Goal: Information Seeking & Learning: Check status

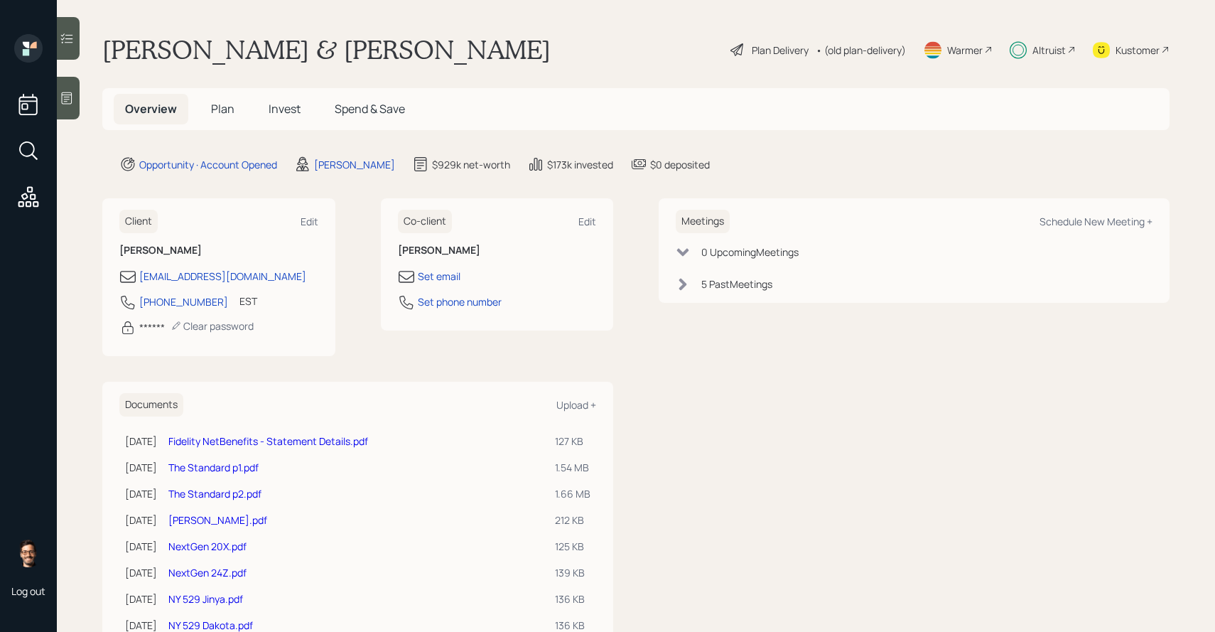
click at [286, 115] on span "Invest" at bounding box center [285, 109] width 32 height 16
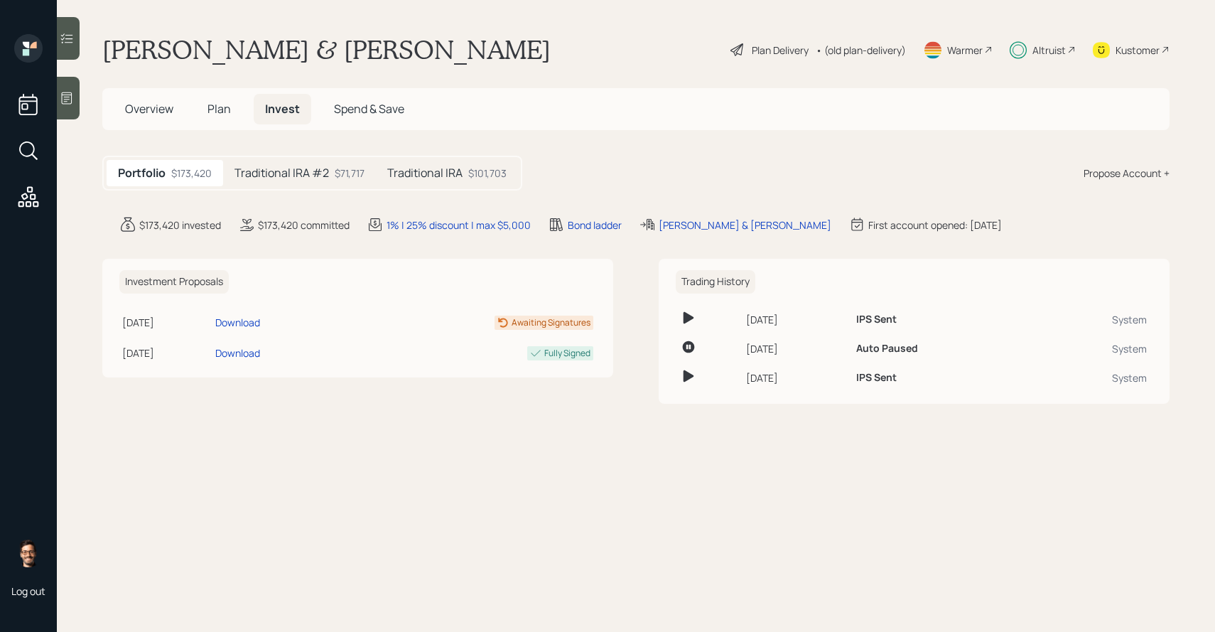
click at [308, 171] on h5 "Traditional IRA #2" at bounding box center [282, 173] width 95 height 14
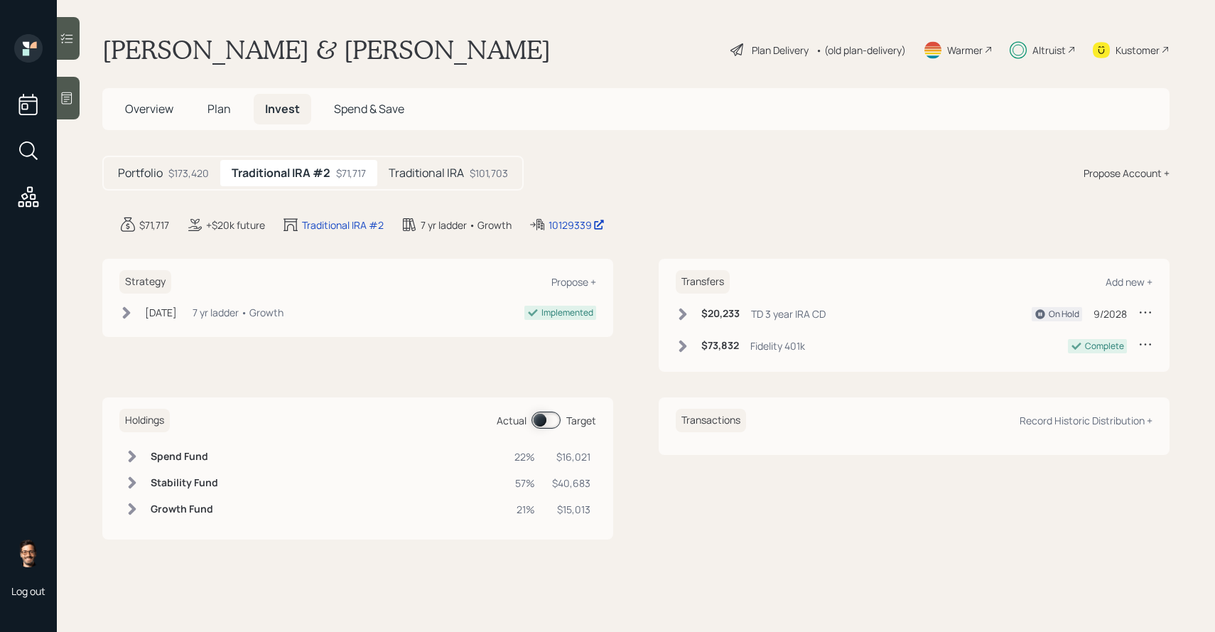
click at [403, 168] on h5 "Traditional IRA" at bounding box center [426, 173] width 75 height 14
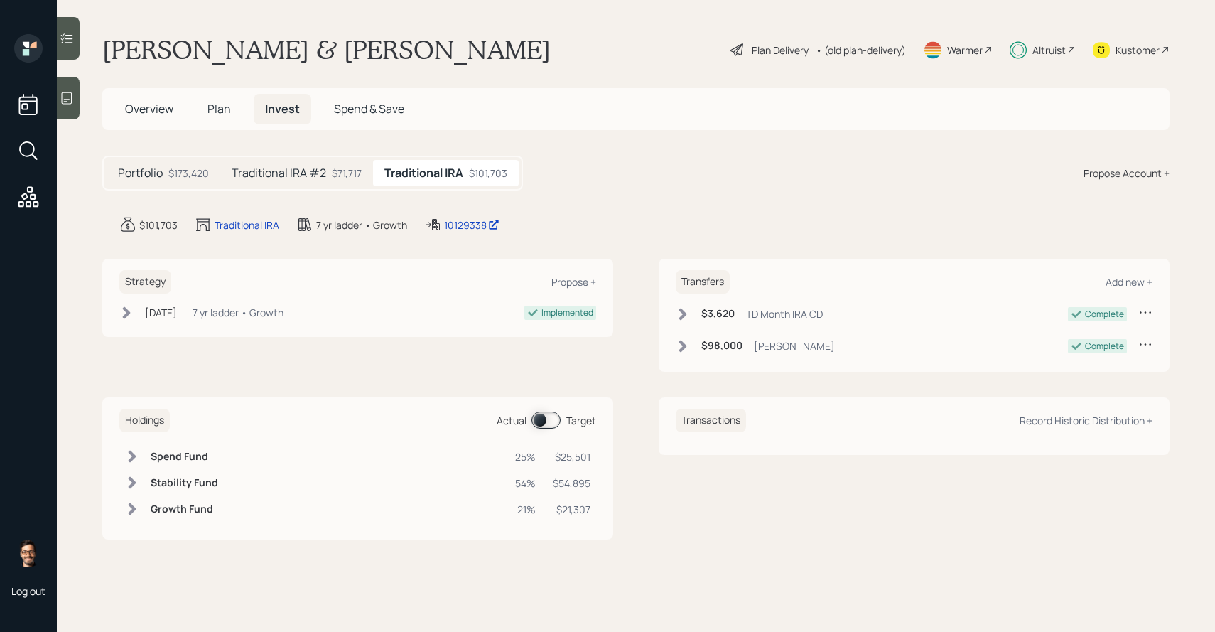
click at [339, 173] on div "$71,717" at bounding box center [347, 173] width 30 height 15
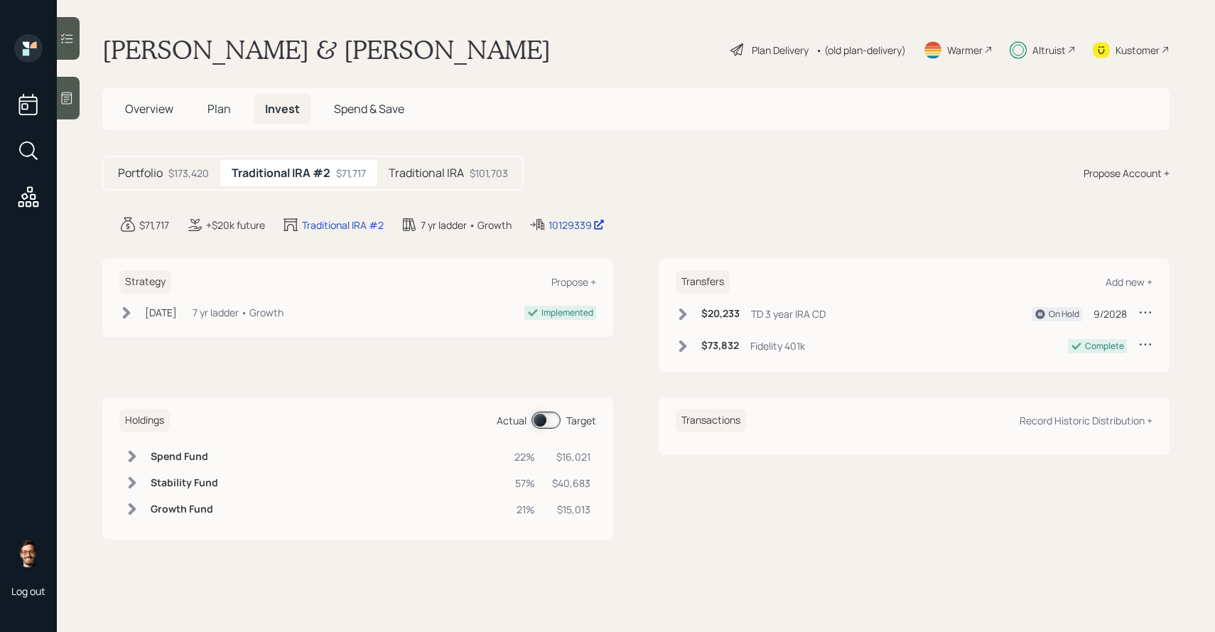
click at [540, 415] on span at bounding box center [546, 419] width 29 height 17
click at [548, 420] on span at bounding box center [546, 419] width 29 height 17
click at [445, 168] on h5 "Traditional IRA" at bounding box center [426, 173] width 75 height 14
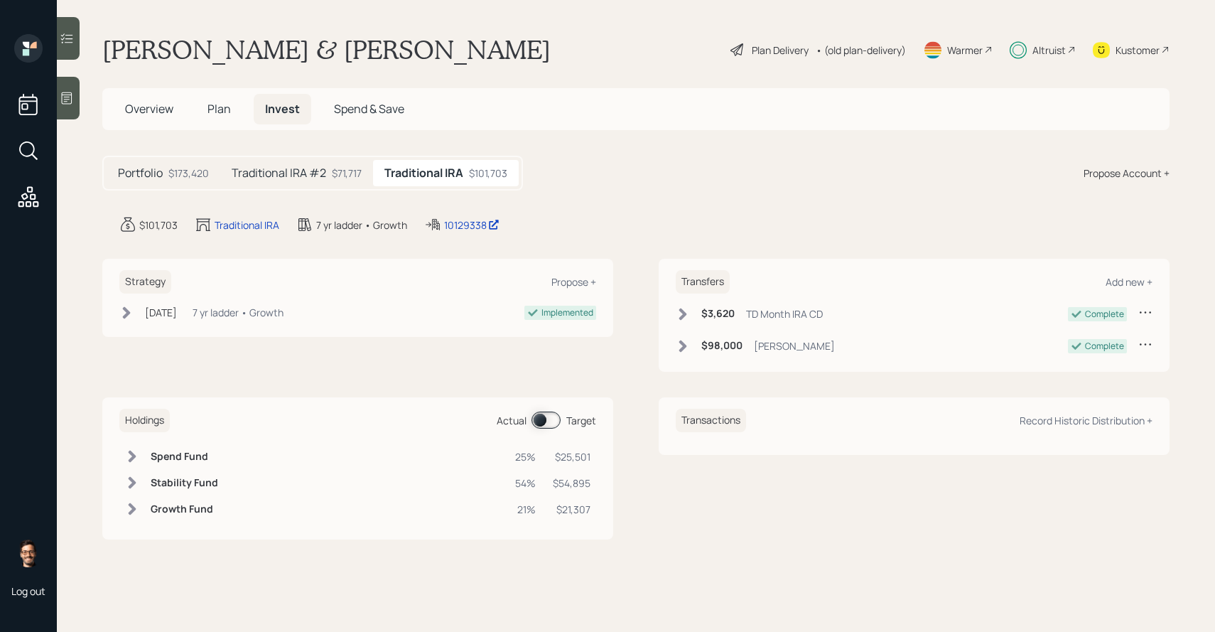
click at [561, 424] on div "Actual Target" at bounding box center [546, 419] width 99 height 17
click at [553, 419] on span at bounding box center [546, 419] width 29 height 17
click at [539, 427] on span at bounding box center [546, 419] width 29 height 17
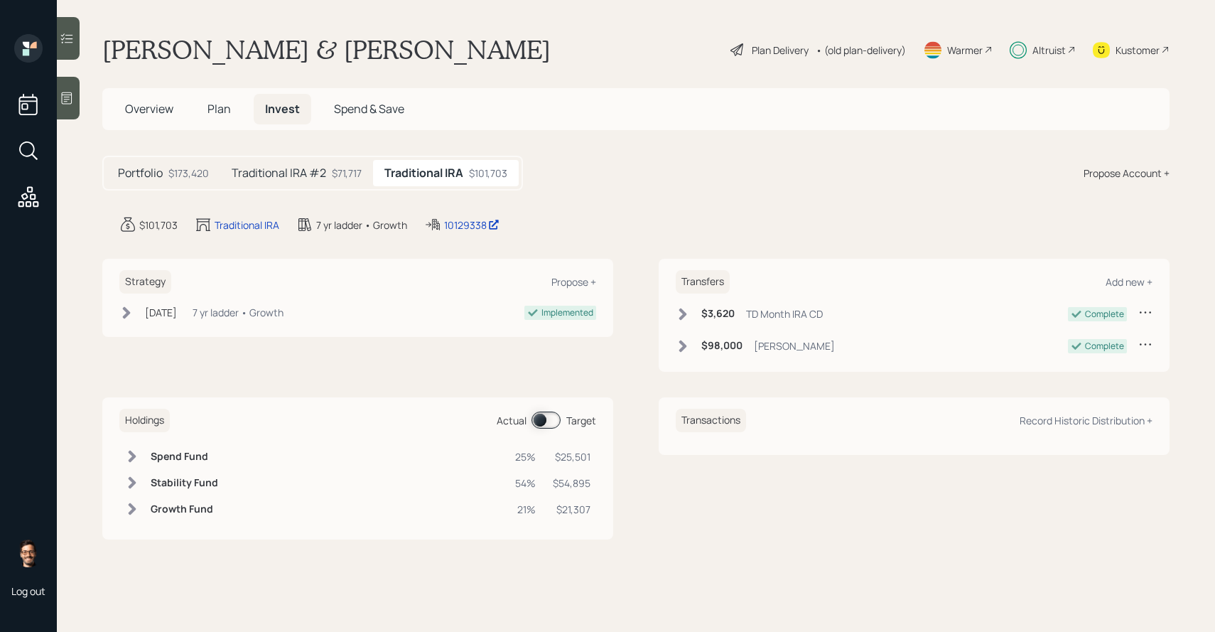
click at [362, 112] on span "Spend & Save" at bounding box center [369, 109] width 70 height 16
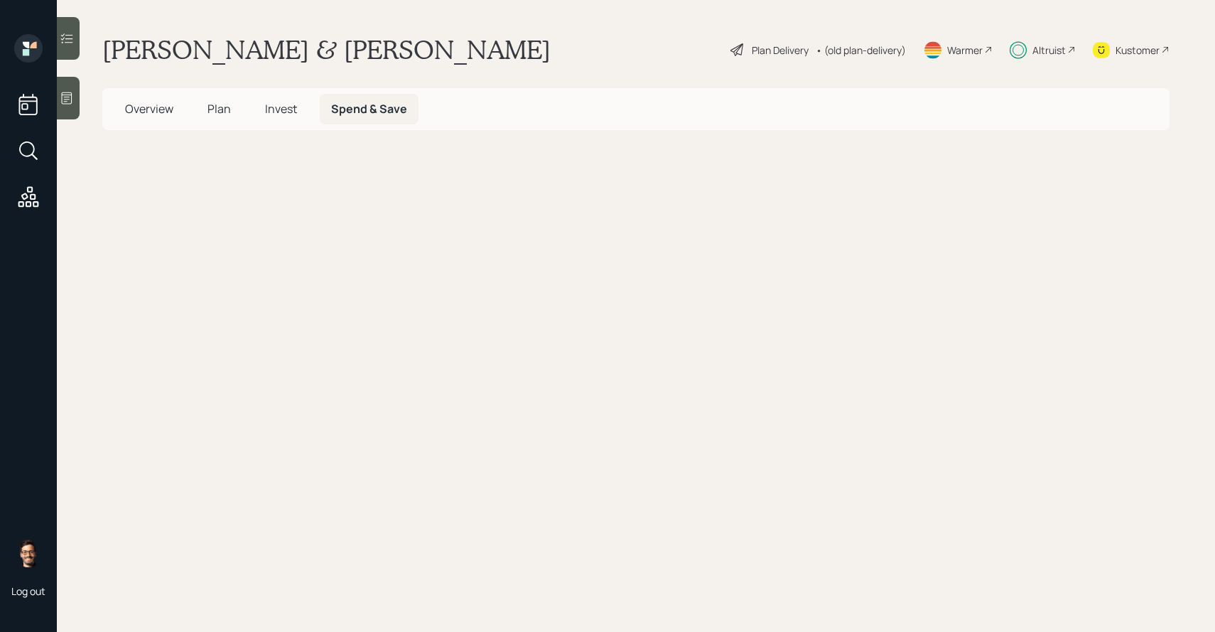
click at [261, 113] on h5 "Invest" at bounding box center [281, 109] width 55 height 31
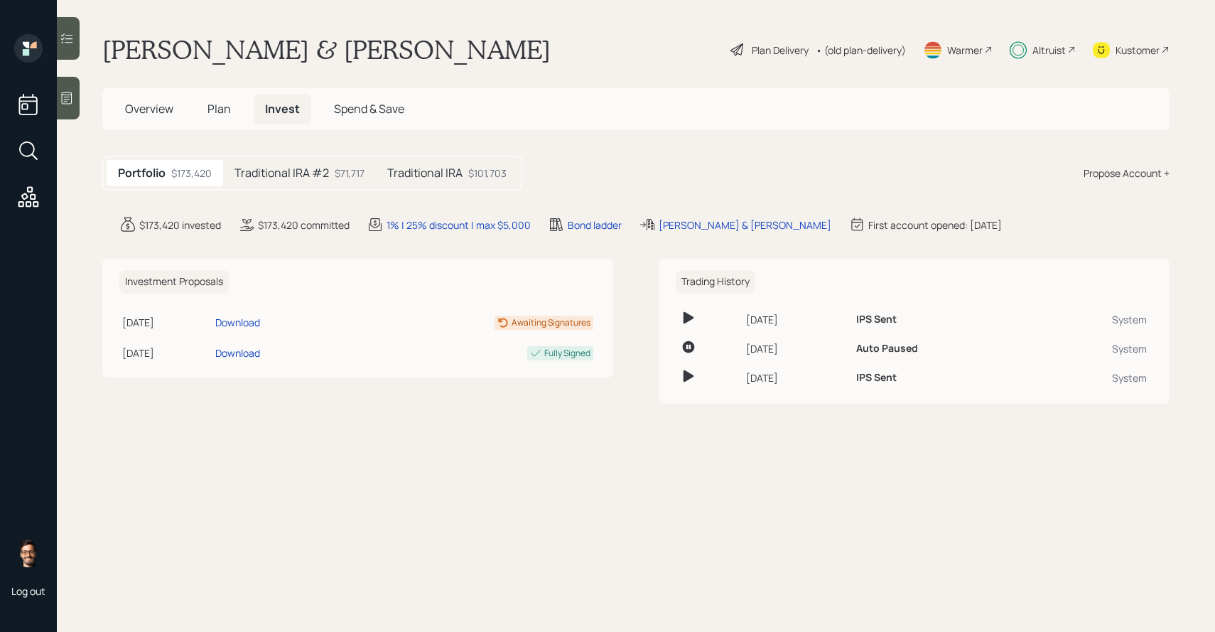
click at [404, 171] on h5 "Traditional IRA" at bounding box center [424, 173] width 75 height 14
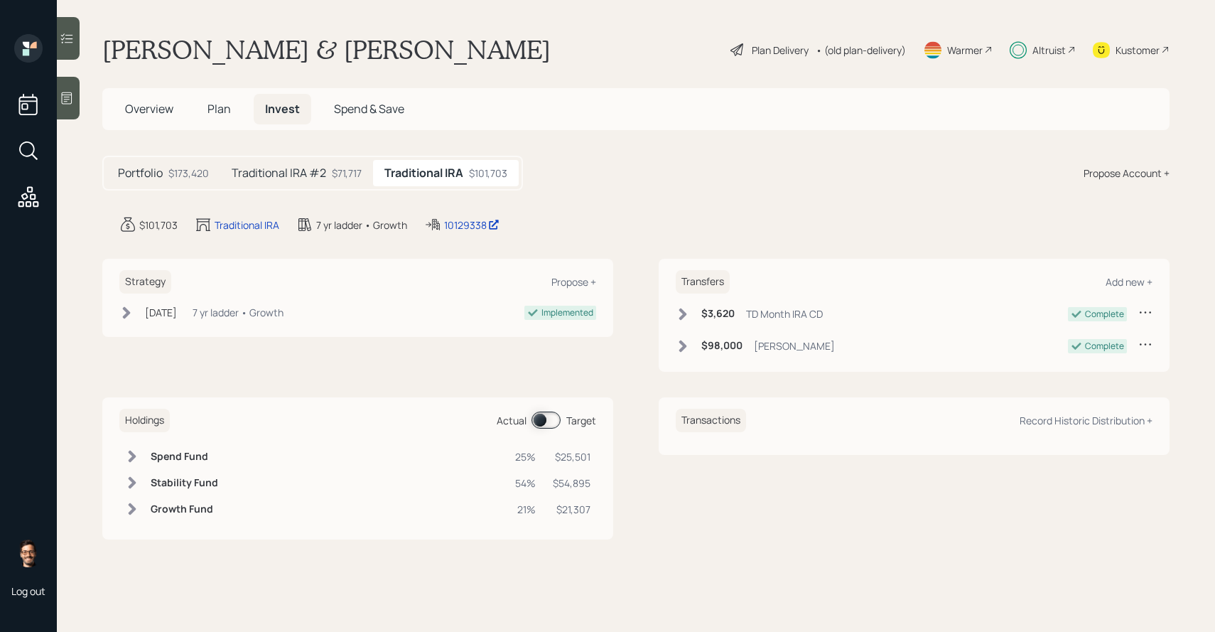
click at [346, 178] on div "$71,717" at bounding box center [347, 173] width 30 height 15
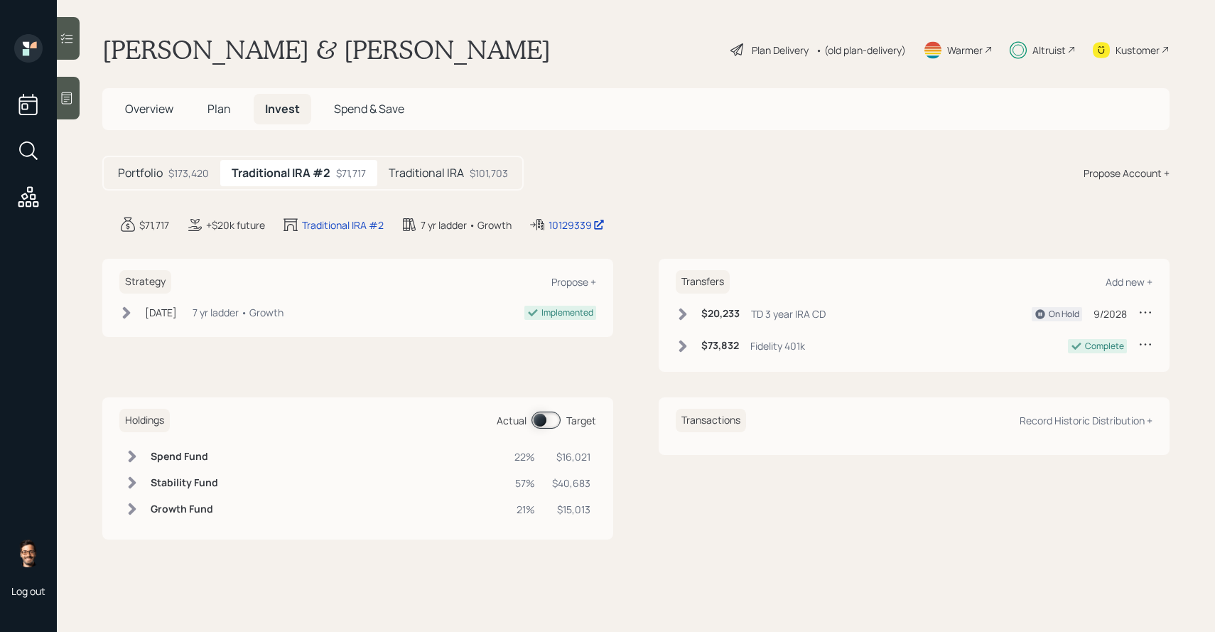
click at [559, 421] on span at bounding box center [546, 419] width 29 height 17
click at [64, 31] on div at bounding box center [68, 38] width 23 height 43
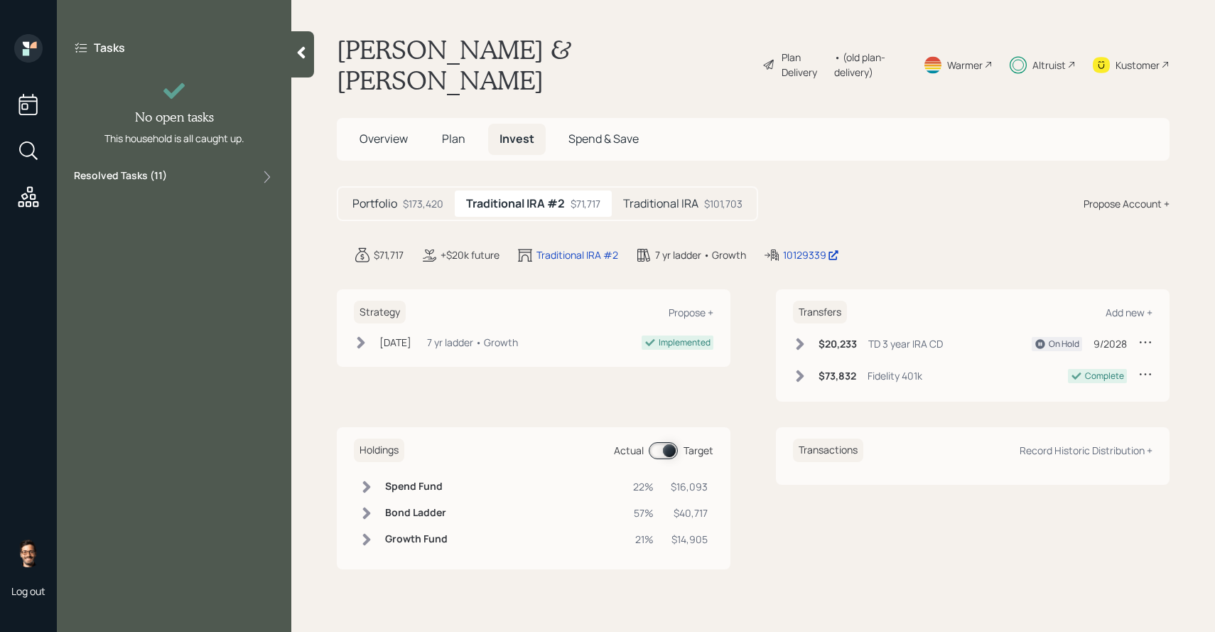
click at [182, 176] on div "Resolved Tasks ( 11 )" at bounding box center [174, 176] width 200 height 17
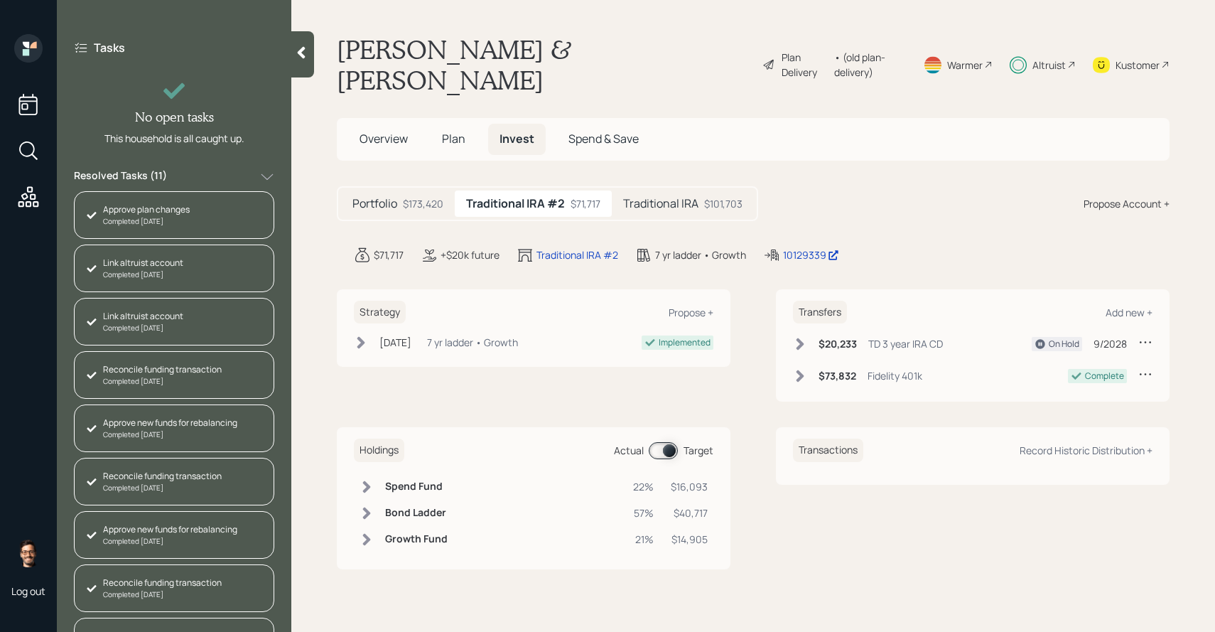
scroll to position [146, 0]
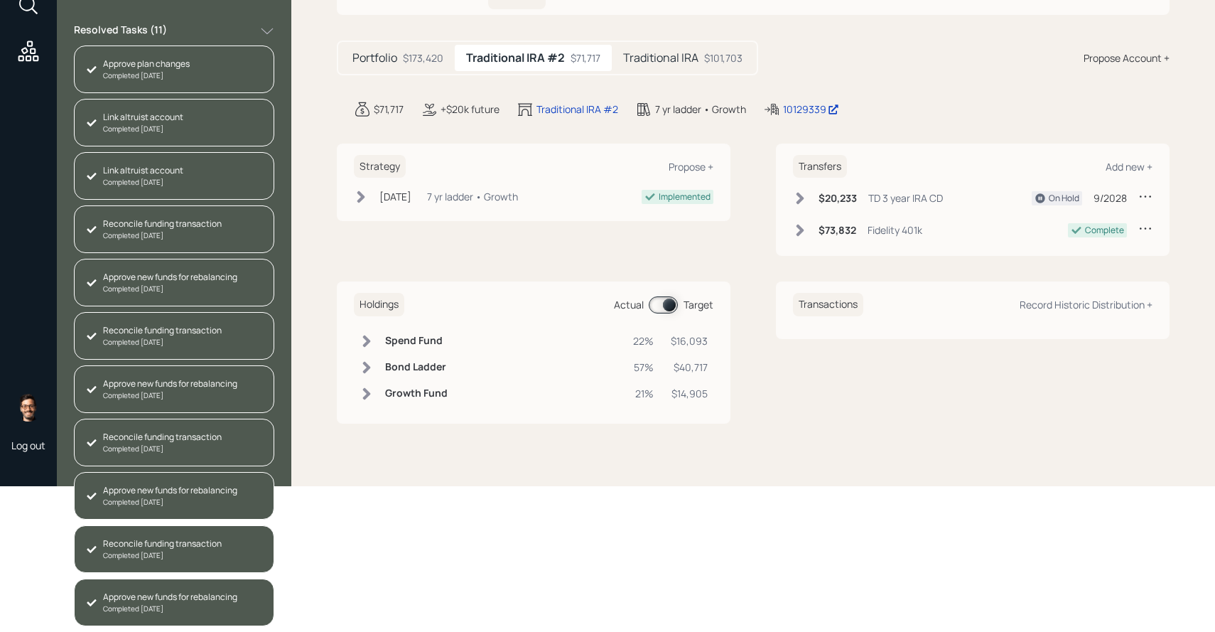
click at [461, 486] on html "Log out Tasks No open tasks This household is all caught up. Resolved Tasks ( 1…" at bounding box center [607, 170] width 1215 height 632
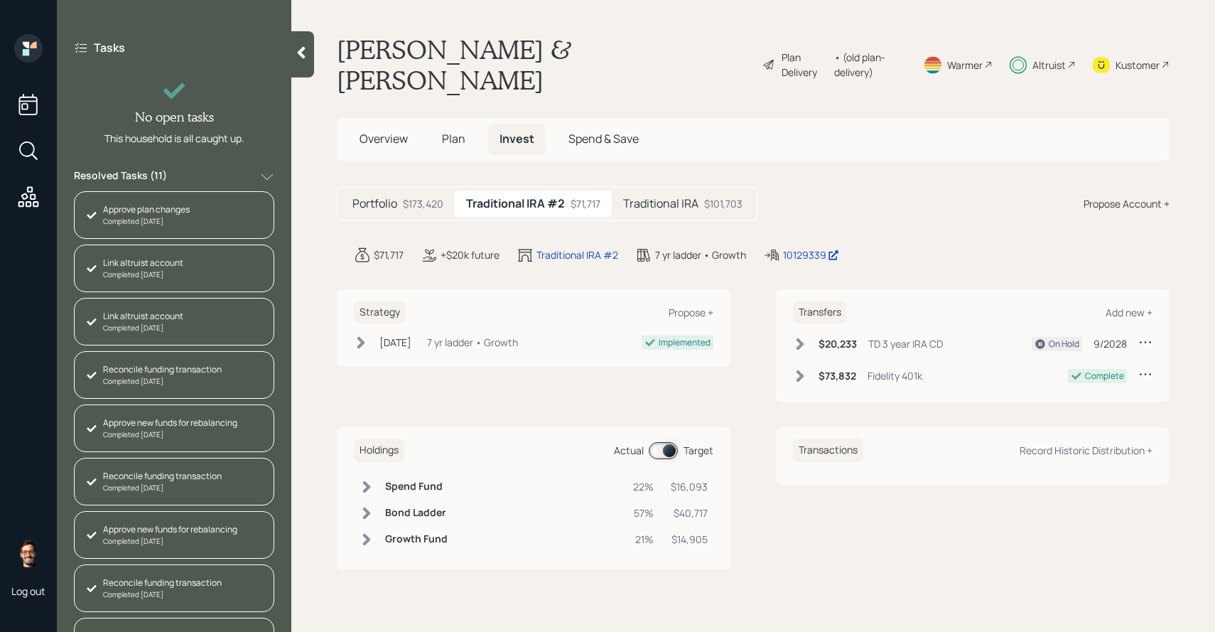
click at [451, 134] on span "Plan" at bounding box center [453, 139] width 23 height 16
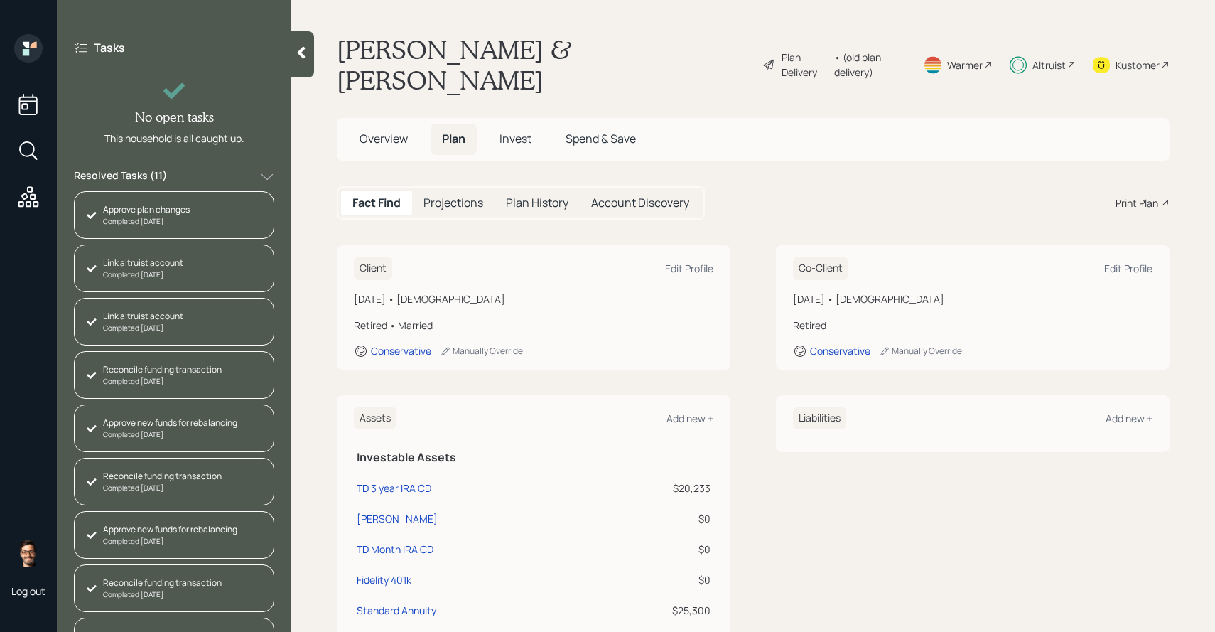
click at [475, 208] on h5 "Projections" at bounding box center [454, 203] width 60 height 14
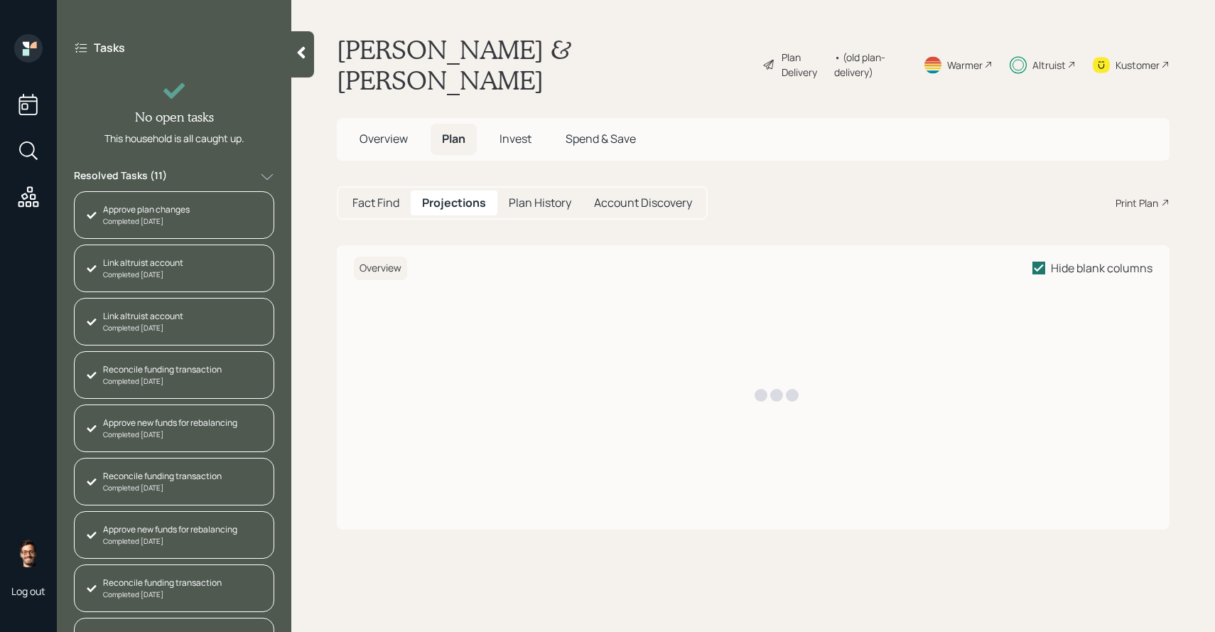
click at [529, 207] on h5 "Plan History" at bounding box center [540, 203] width 63 height 14
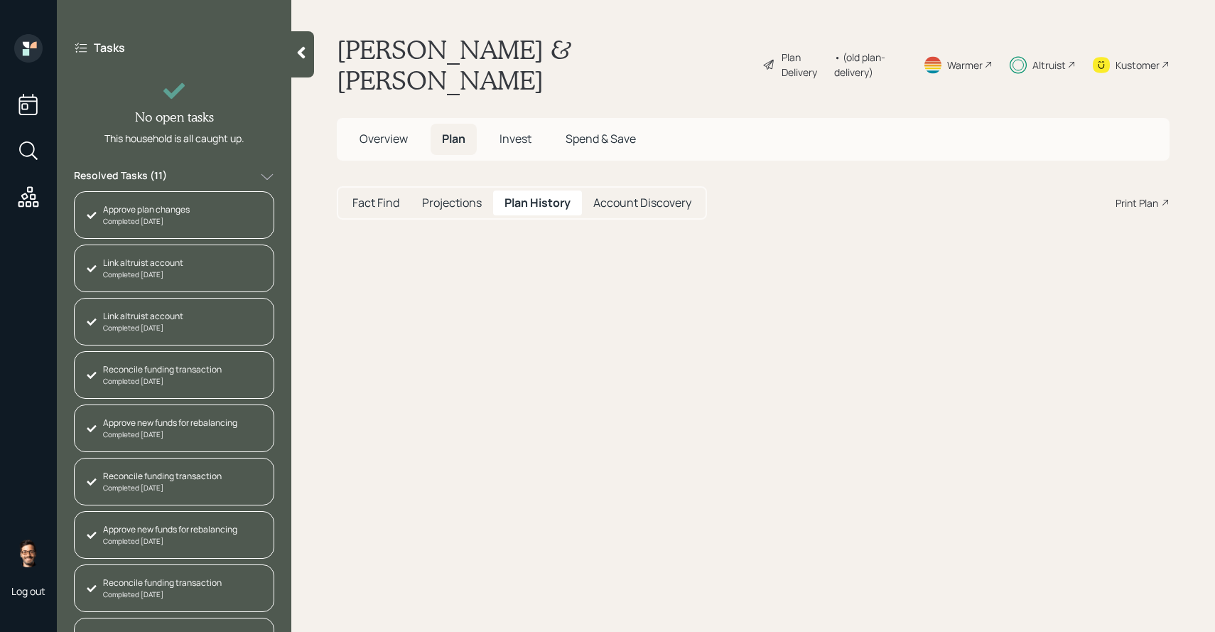
select select "853df8e6-c5f7-46d0-a685-c1eb3aca2fa9"
select select "c81f3209-803d-4501-a693-02816c4f78f4"
select select "32b69647-01b5-488c-9218-08cc34f0b413"
select select "1d0b0409-6312-4395-8661-3692f7b746f9"
select select "c6b694f9-7074-404a-a7fa-69c433ce79e1"
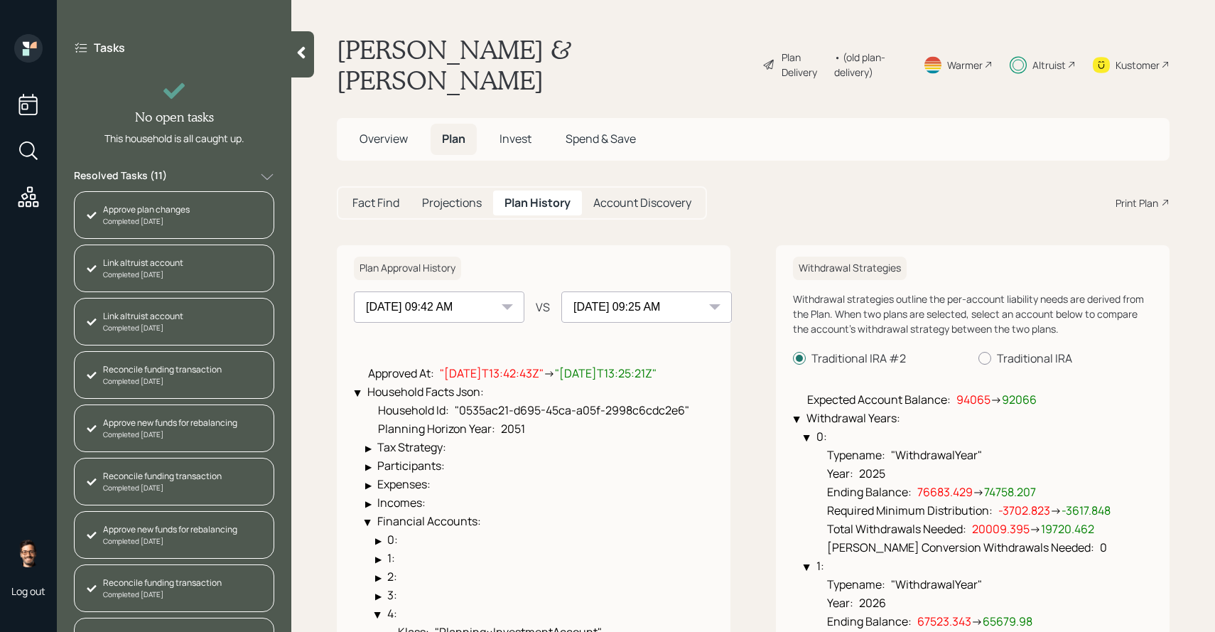
click at [468, 293] on select "[DATE] 09:01 AM [DATE] 09:11 AM [DATE] 09:25 AM [DATE] 09:42 AM [DATE] 09:25 AM" at bounding box center [439, 306] width 171 height 31
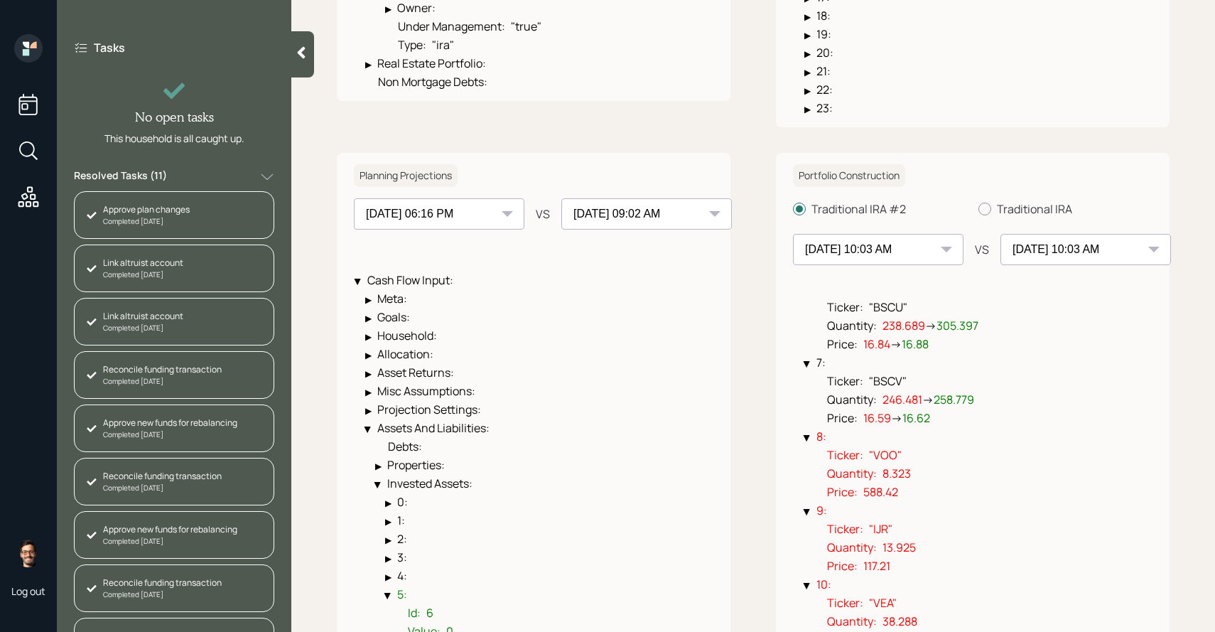
scroll to position [658, 0]
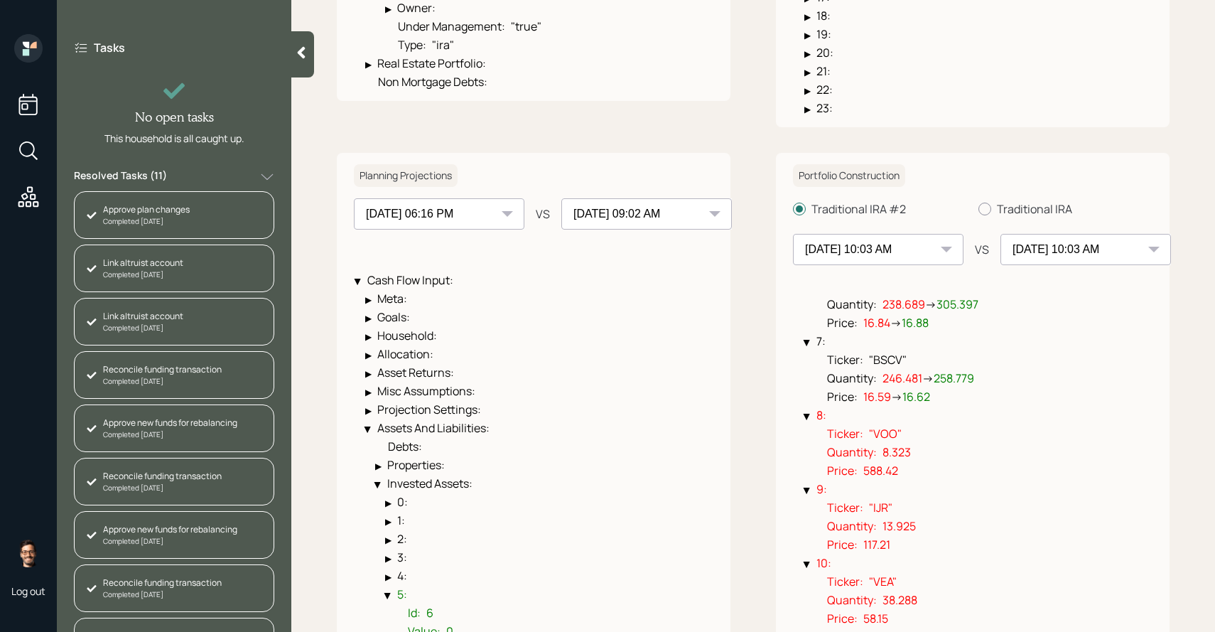
click at [885, 252] on select "[DATE] 10:03 AM [DATE] 10:03 AM [DATE] 10:01 AM [DATE] 10:03 AM [DATE] 10:03 AM…" at bounding box center [878, 249] width 171 height 31
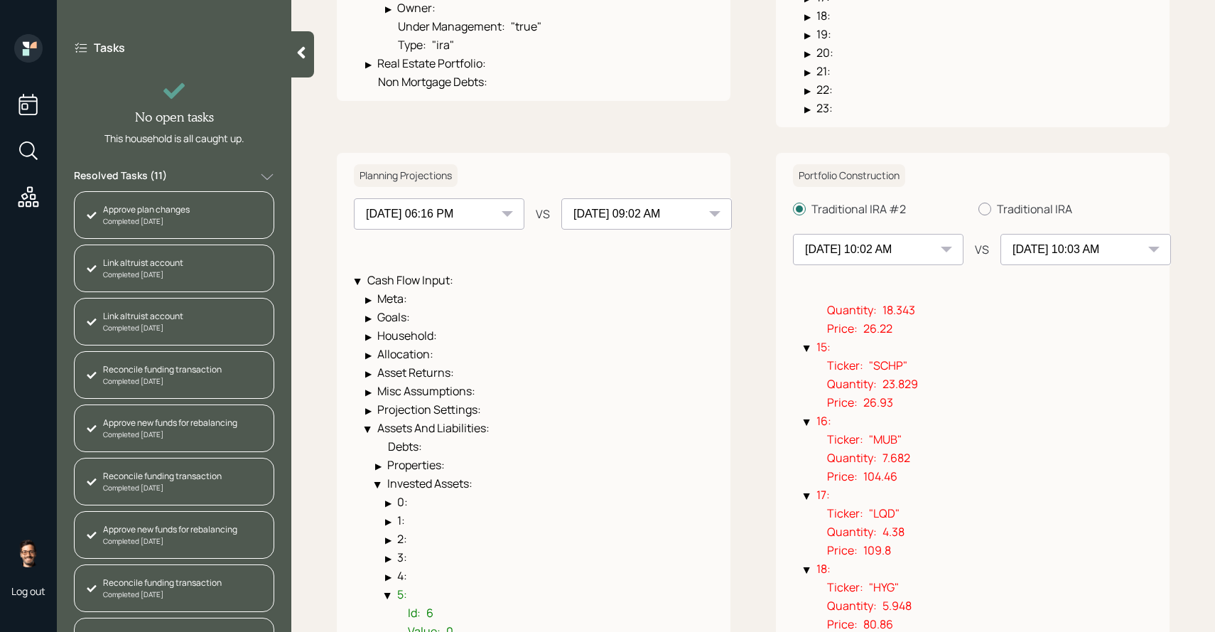
scroll to position [1244, 0]
click at [896, 260] on select "[DATE] 10:03 AM [DATE] 10:03 AM [DATE] 10:01 AM [DATE] 10:03 AM [DATE] 10:03 AM…" at bounding box center [878, 249] width 171 height 31
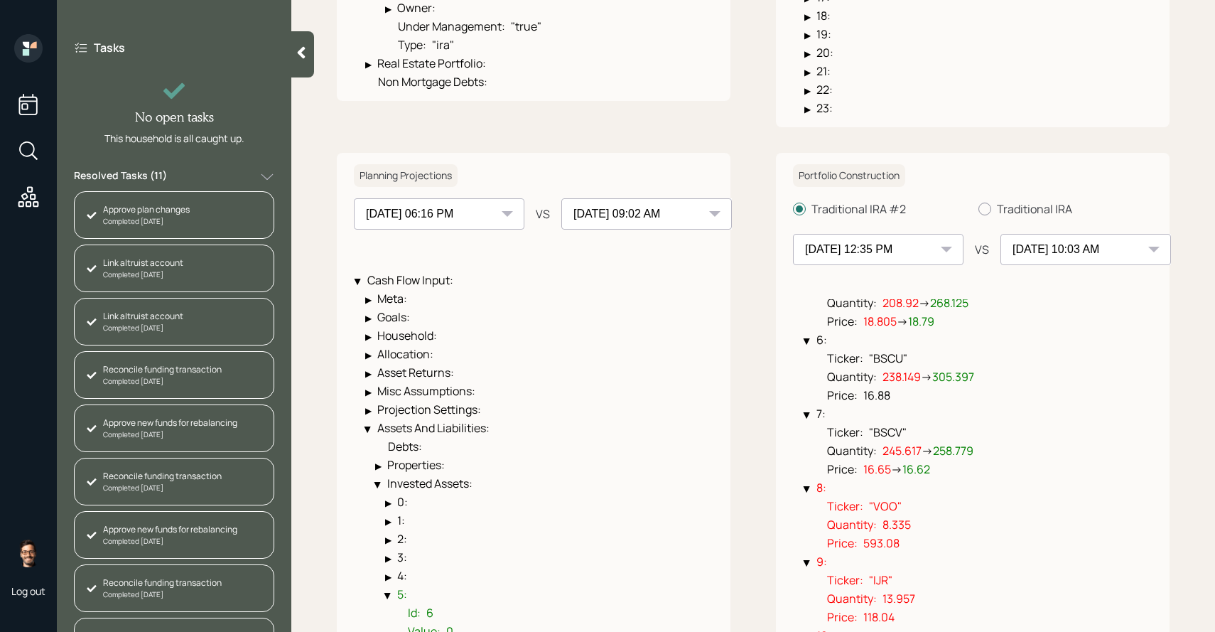
scroll to position [587, 0]
click at [883, 251] on select "[DATE] 10:03 AM [DATE] 10:03 AM [DATE] 10:01 AM [DATE] 10:03 AM [DATE] 10:03 AM…" at bounding box center [878, 249] width 171 height 31
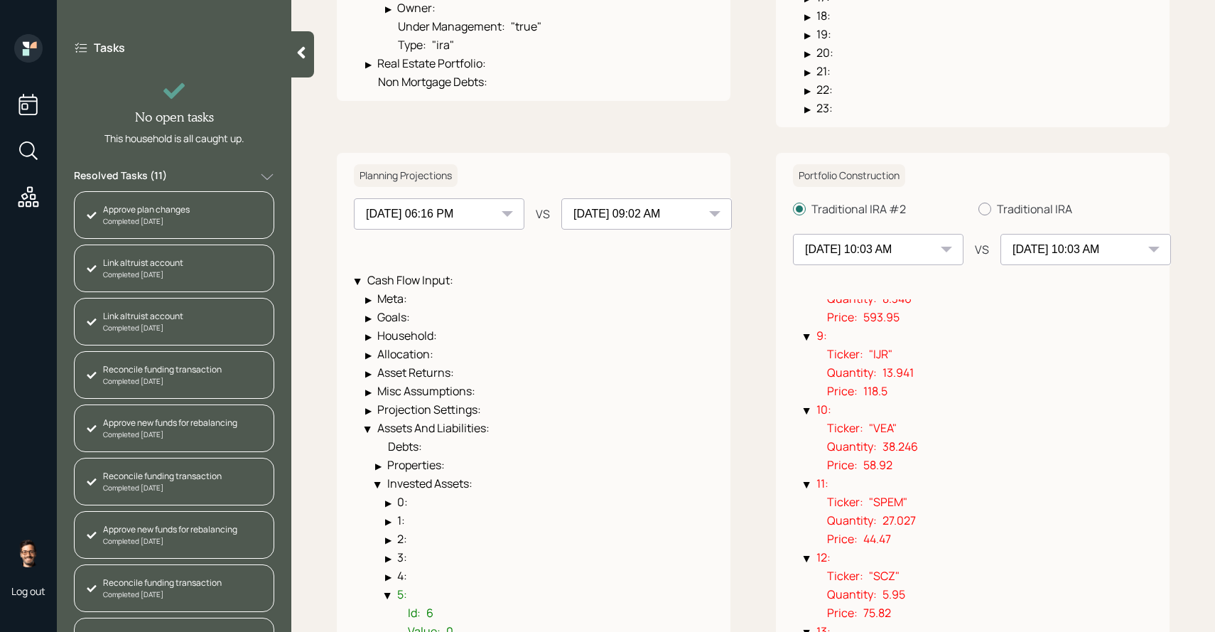
scroll to position [824, 0]
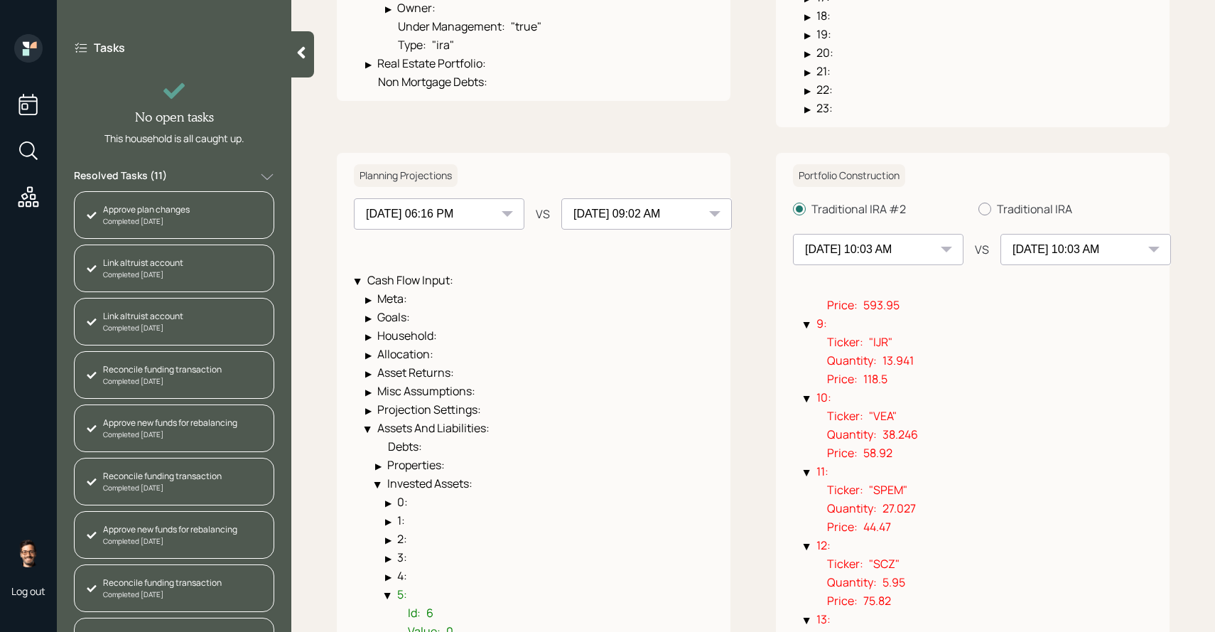
click at [886, 255] on select "[DATE] 10:03 AM [DATE] 10:03 AM [DATE] 10:01 AM [DATE] 10:03 AM [DATE] 10:03 AM…" at bounding box center [878, 249] width 171 height 31
select select "09386ddc-7e29-41b9-9457-d676e064dd36"
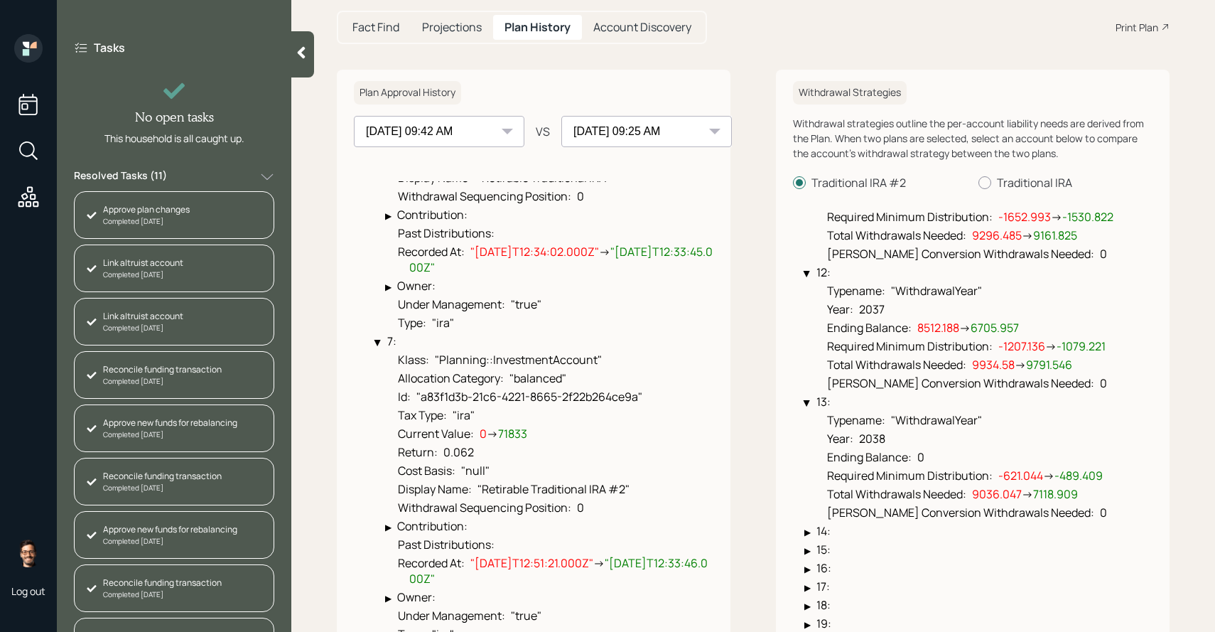
scroll to position [0, 0]
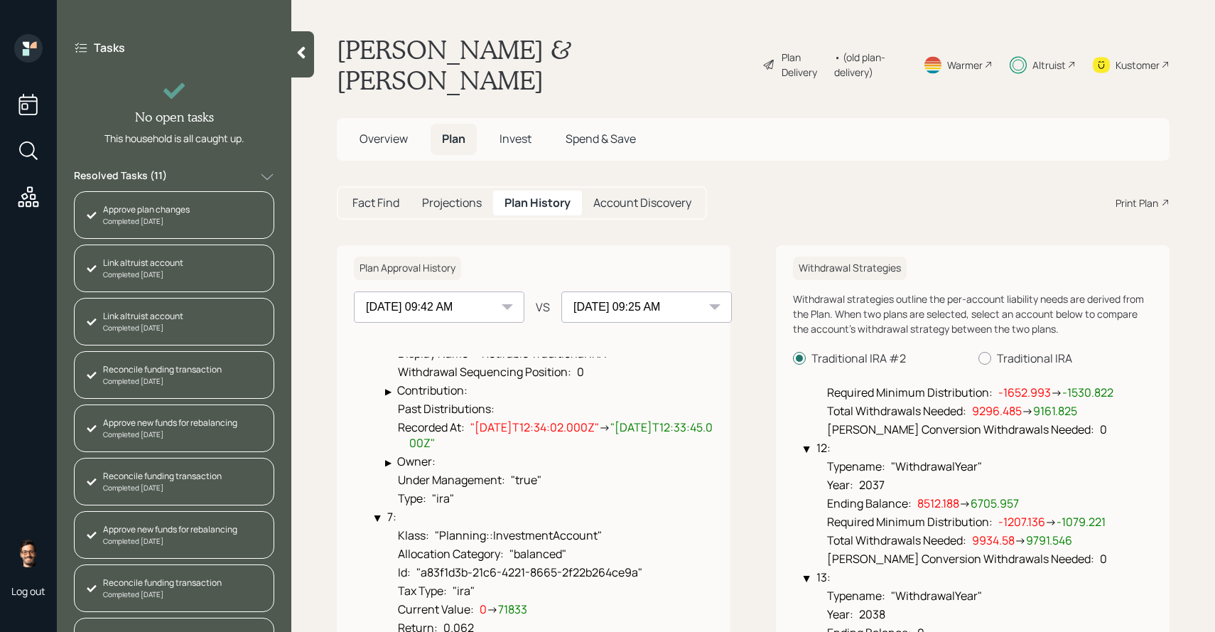
click at [523, 135] on span "Invest" at bounding box center [516, 139] width 32 height 16
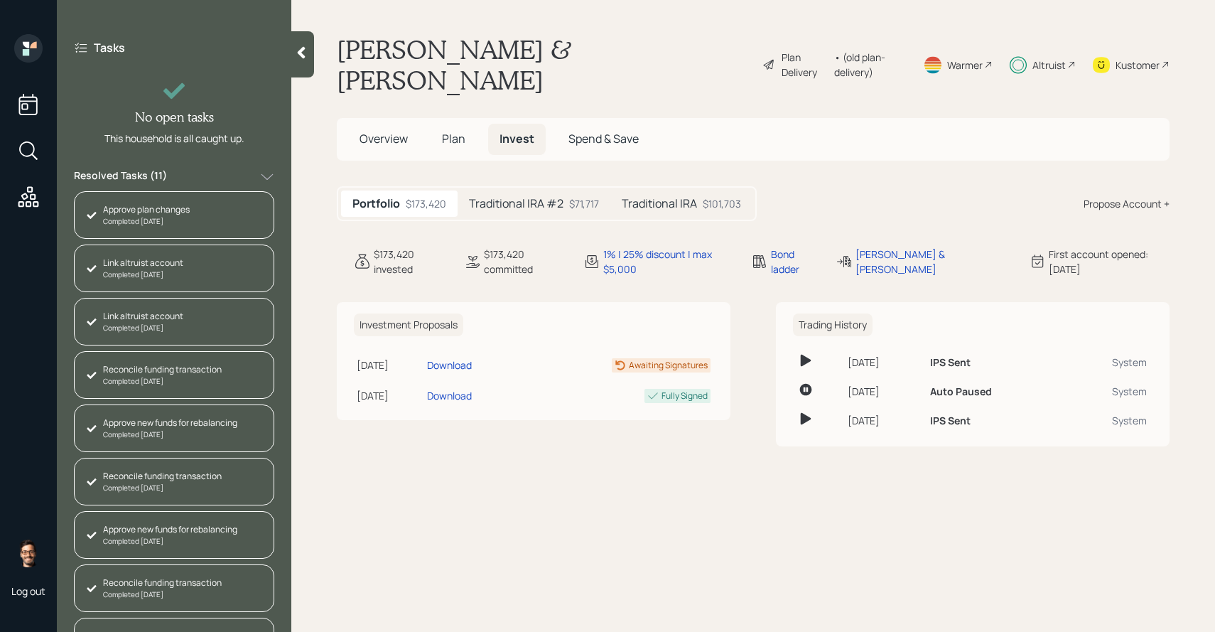
click at [530, 194] on div "Traditional IRA #2 $71,717" at bounding box center [534, 203] width 153 height 26
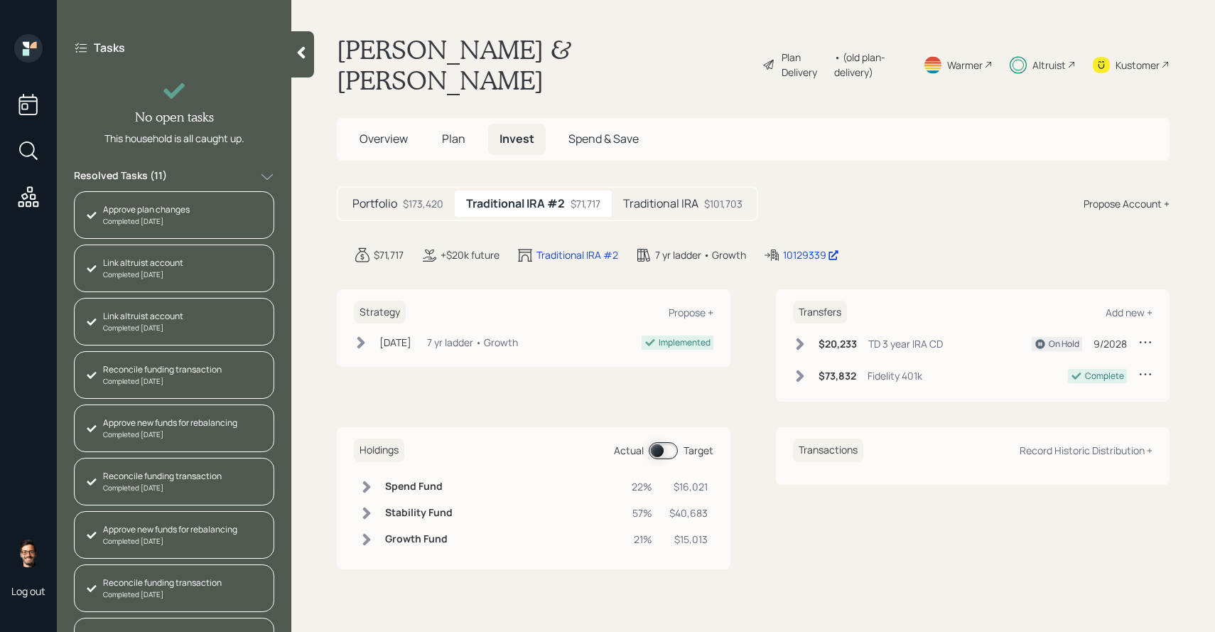
click at [465, 145] on h5 "Plan" at bounding box center [454, 139] width 46 height 31
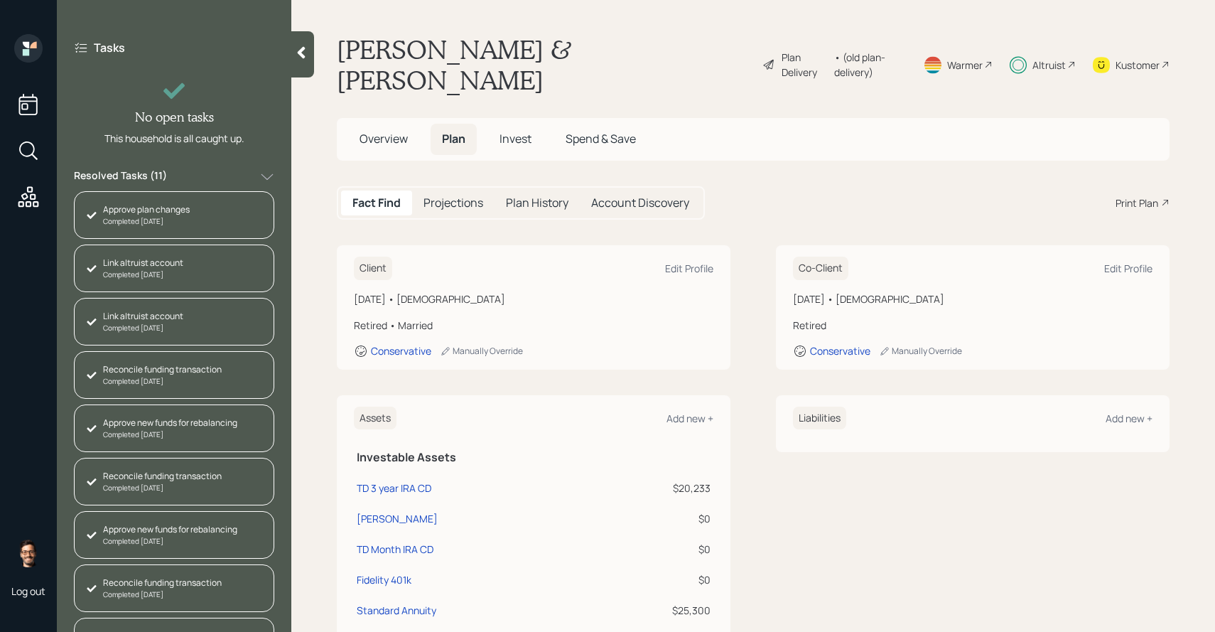
click at [510, 204] on h5 "Plan History" at bounding box center [537, 203] width 63 height 14
select select "853df8e6-c5f7-46d0-a685-c1eb3aca2fa9"
select select "c81f3209-803d-4501-a693-02816c4f78f4"
select select "32b69647-01b5-488c-9218-08cc34f0b413"
select select "1d0b0409-6312-4395-8661-3692f7b746f9"
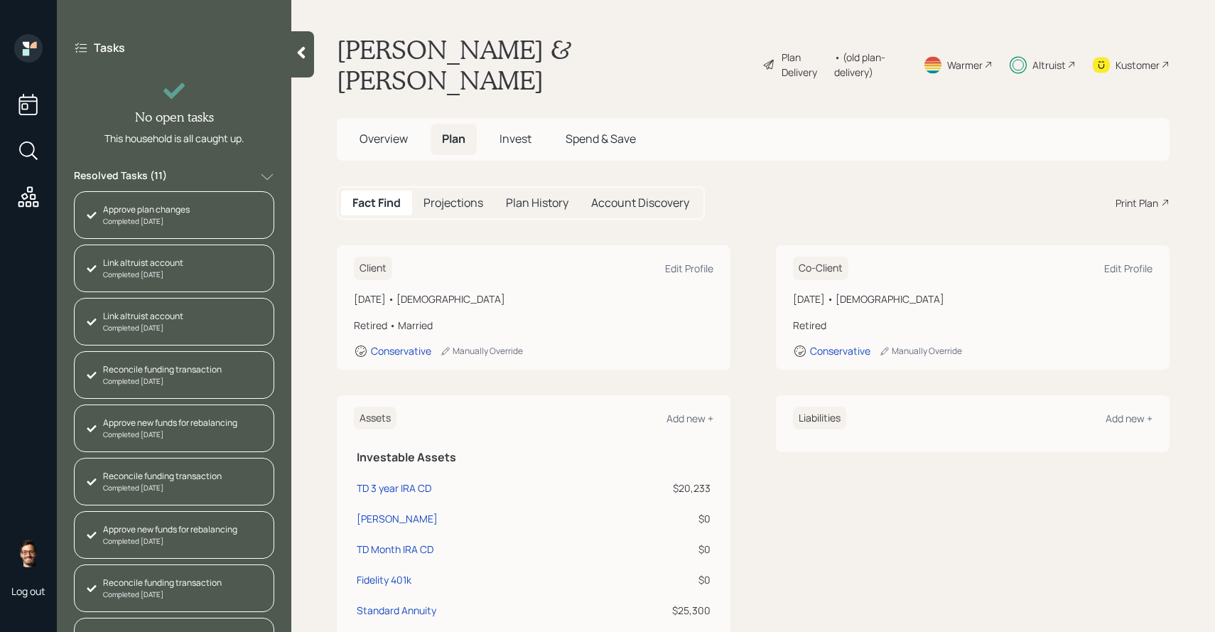
select select "c6b694f9-7074-404a-a7fa-69c433ce79e1"
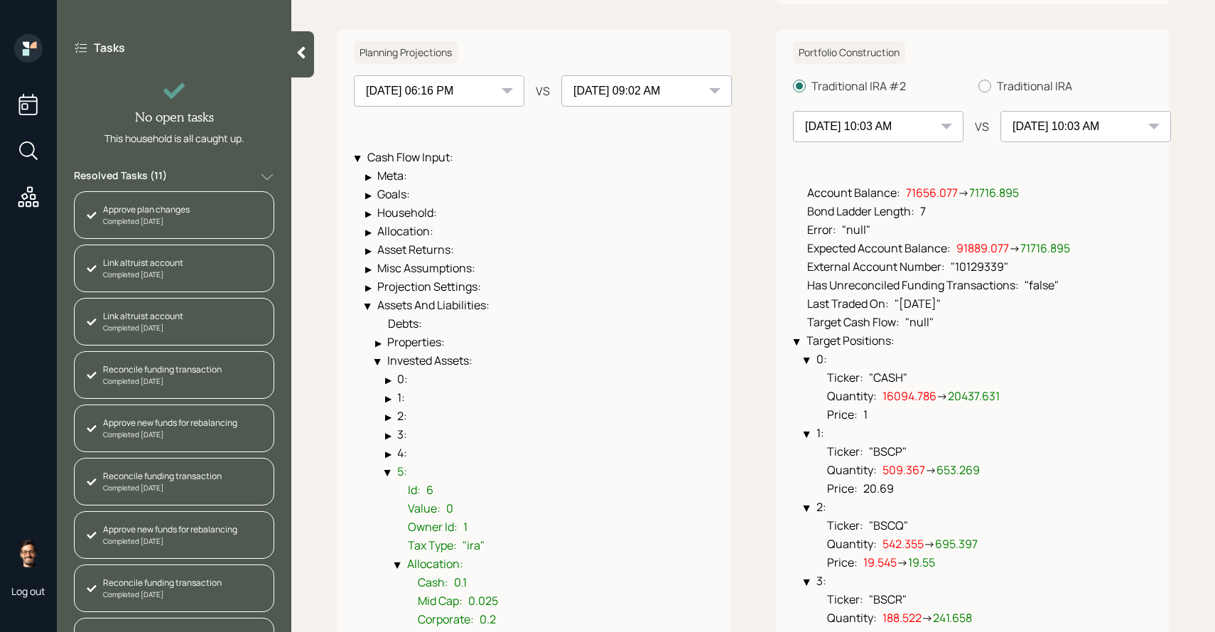
scroll to position [876, 0]
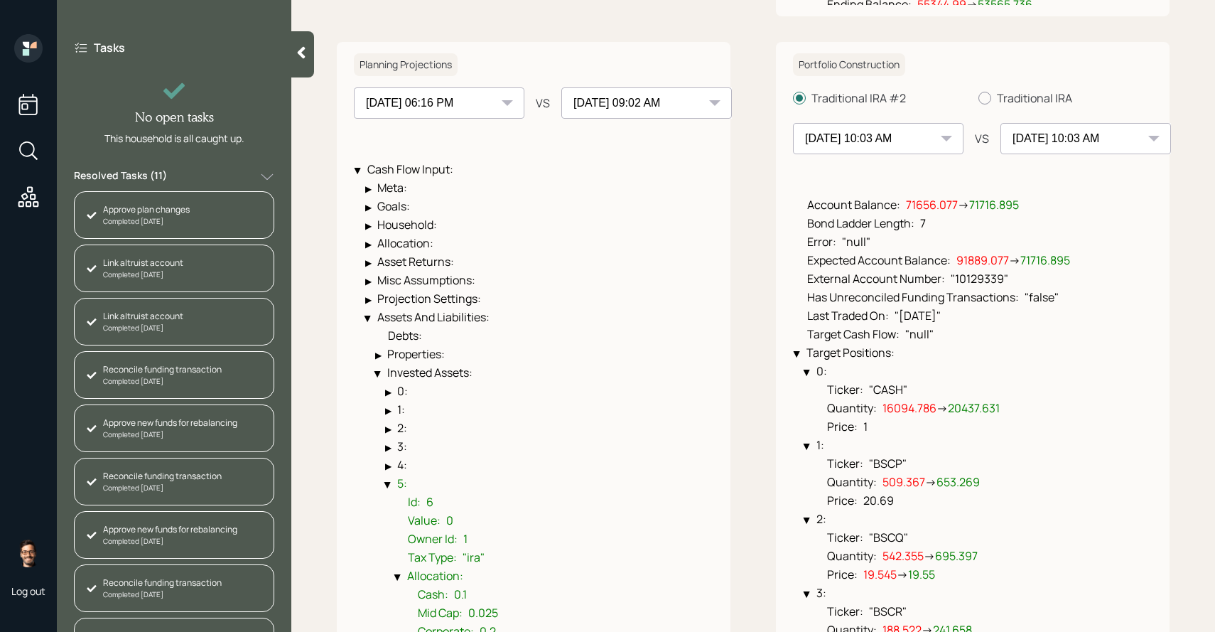
click at [495, 107] on select "[DATE] 09:02 AM [DATE] 06:16 PM [DATE] 10:13 AM [DATE] 10:13 AM [DATE] 10:11 AM…" at bounding box center [439, 102] width 171 height 31
click at [907, 144] on select "[DATE] 10:03 AM [DATE] 10:03 AM [DATE] 10:01 AM [DATE] 10:03 AM [DATE] 10:03 AM…" at bounding box center [878, 138] width 171 height 31
select select "09386ddc-7e29-41b9-9457-d676e064dd36"
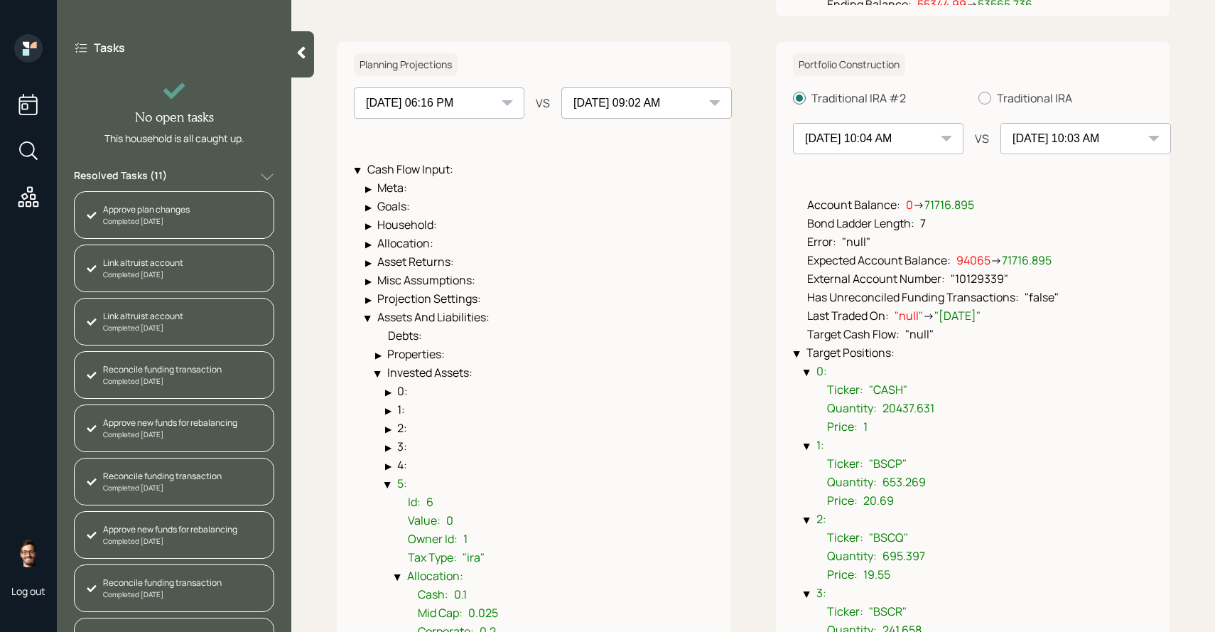
click at [1020, 126] on select "[DATE] 10:03 AM [DATE] 10:03 AM [DATE] 10:01 AM [DATE] 10:03 AM [DATE] 10:03 AM…" at bounding box center [1086, 138] width 171 height 31
select select "b0261366-d3cb-43f8-89e3-dea0b5b9f335"
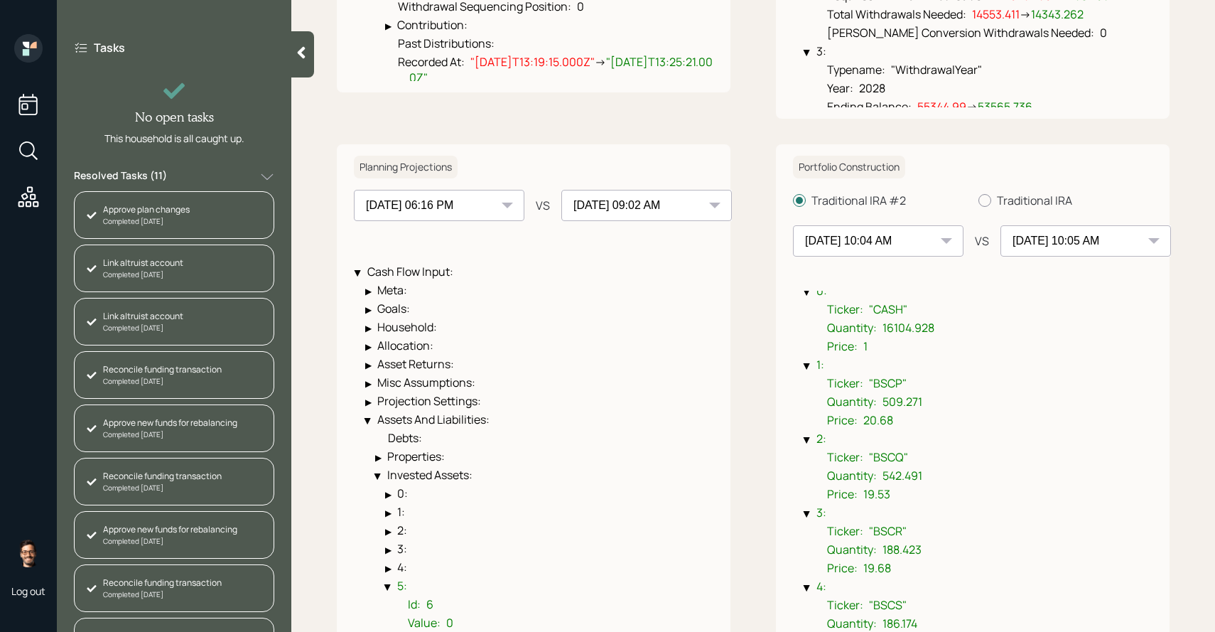
scroll to position [185, 0]
click at [939, 242] on select "[DATE] 10:03 AM [DATE] 10:03 AM [DATE] 10:01 AM [DATE] 10:03 AM [DATE] 10:03 AM…" at bounding box center [878, 240] width 171 height 31
select select "b0261366-d3cb-43f8-89e3-dea0b5b9f335"
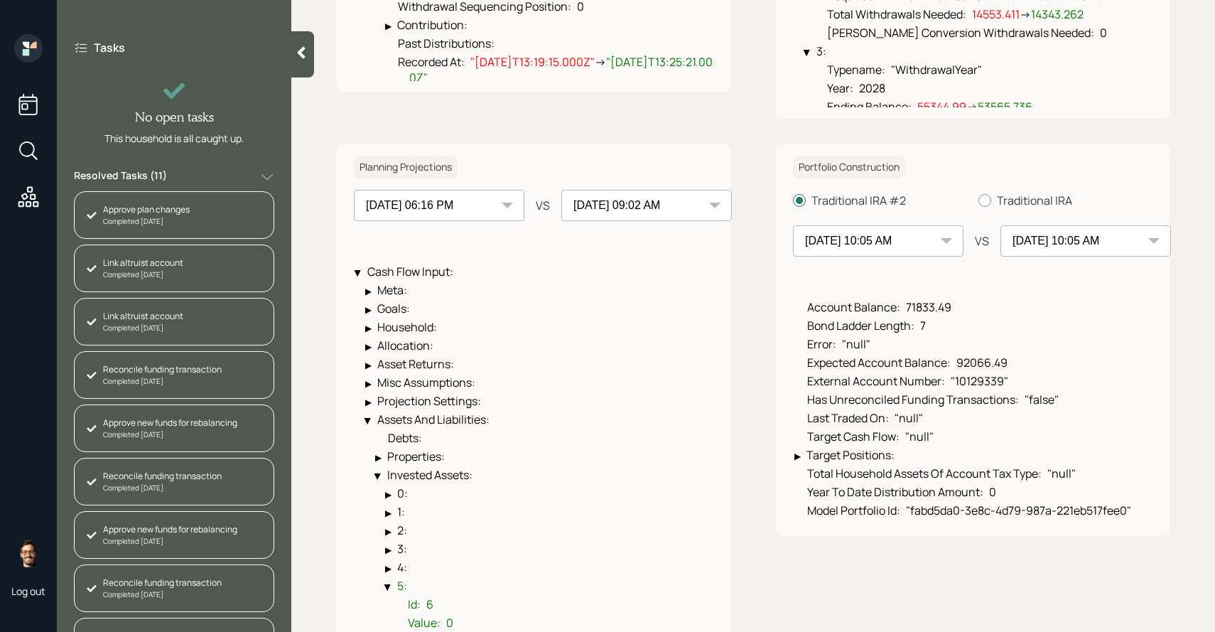
scroll to position [0, 0]
click at [1036, 238] on select "[DATE] 10:03 AM [DATE] 10:03 AM [DATE] 10:01 AM [DATE] 10:03 AM [DATE] 10:03 AM…" at bounding box center [1086, 240] width 171 height 31
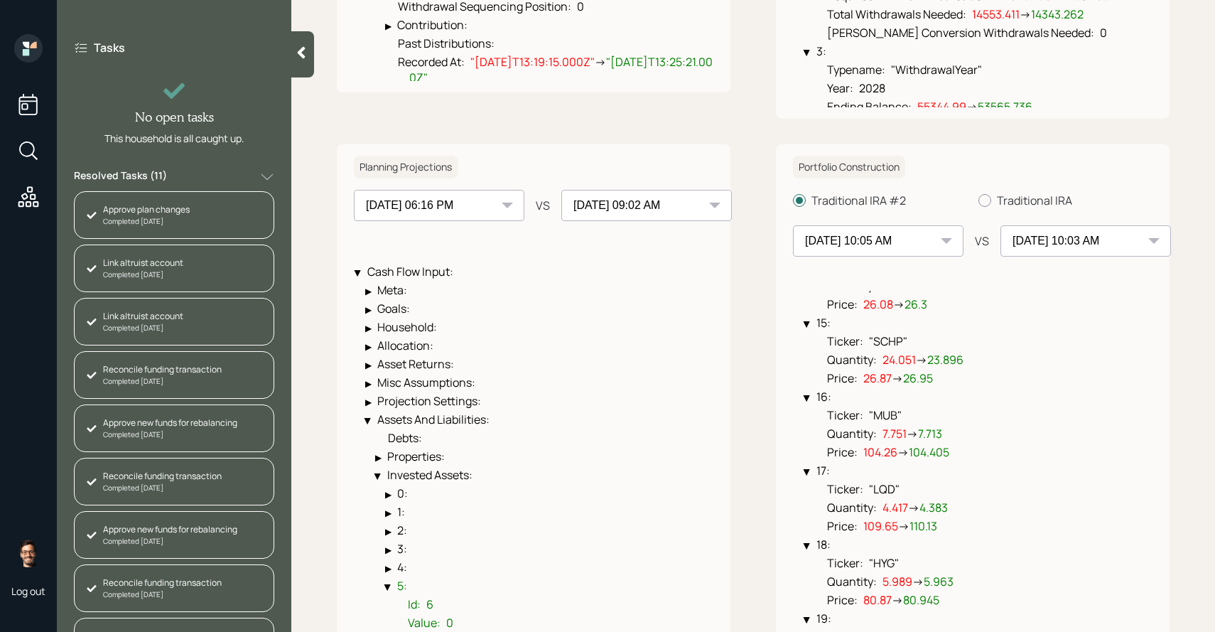
scroll to position [1269, 0]
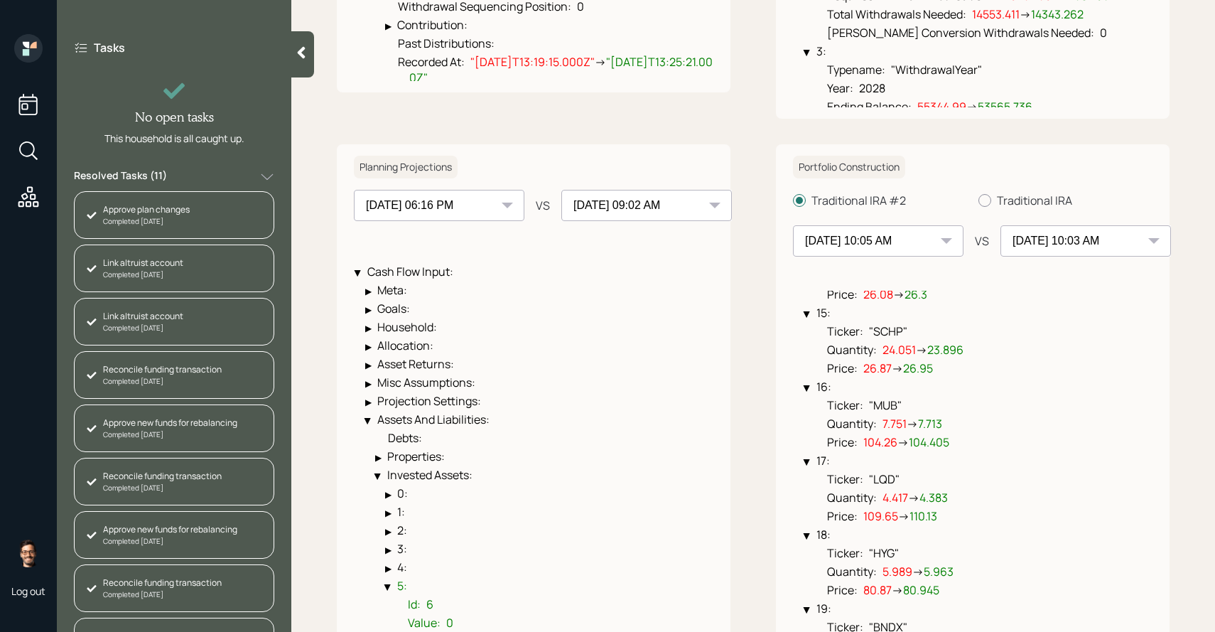
click at [1024, 240] on select "[DATE] 10:03 AM [DATE] 10:03 AM [DATE] 10:01 AM [DATE] 10:03 AM [DATE] 10:03 AM…" at bounding box center [1086, 240] width 171 height 31
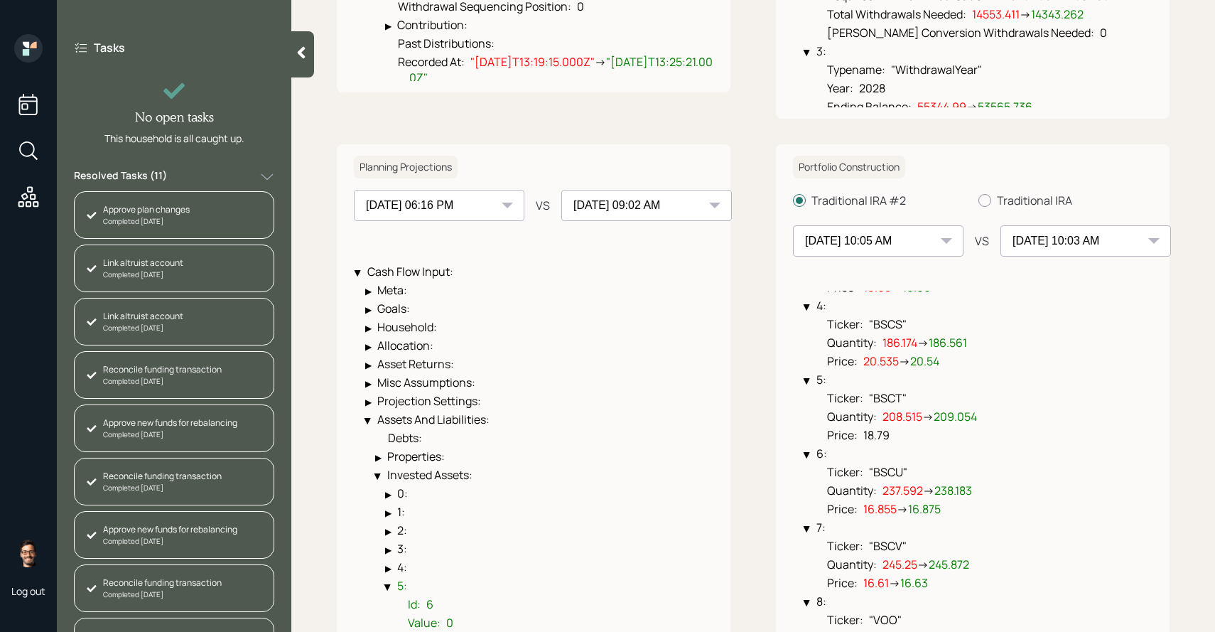
scroll to position [469, 0]
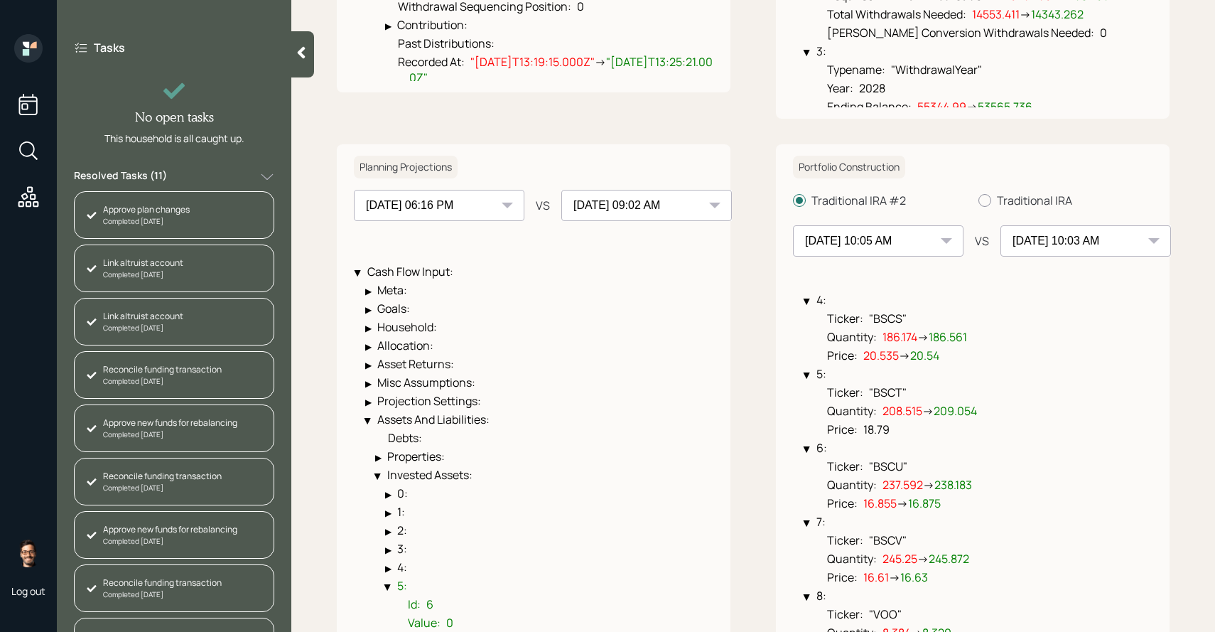
click at [1056, 232] on select "[DATE] 10:03 AM [DATE] 10:03 AM [DATE] 10:01 AM [DATE] 10:03 AM [DATE] 10:03 AM…" at bounding box center [1086, 240] width 171 height 31
click at [1063, 237] on select "[DATE] 10:03 AM [DATE] 10:03 AM [DATE] 10:01 AM [DATE] 10:03 AM [DATE] 10:03 AM…" at bounding box center [1086, 240] width 171 height 31
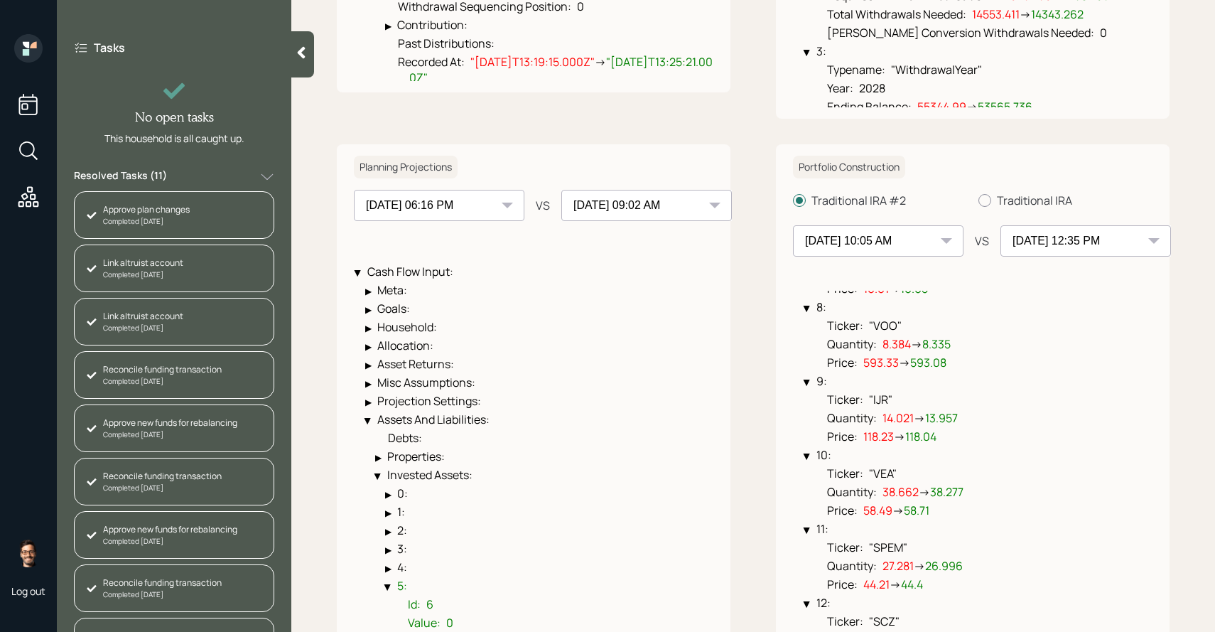
scroll to position [768, 0]
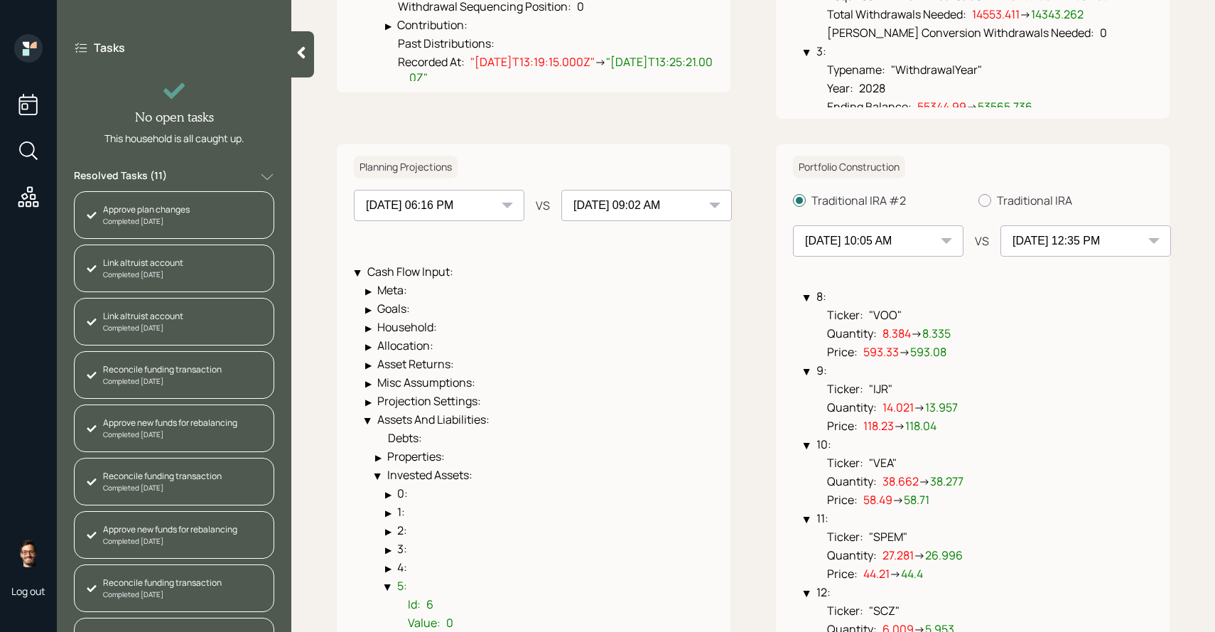
click at [1047, 243] on select "[DATE] 10:03 AM [DATE] 10:03 AM [DATE] 10:01 AM [DATE] 10:03 AM [DATE] 10:03 AM…" at bounding box center [1086, 240] width 171 height 31
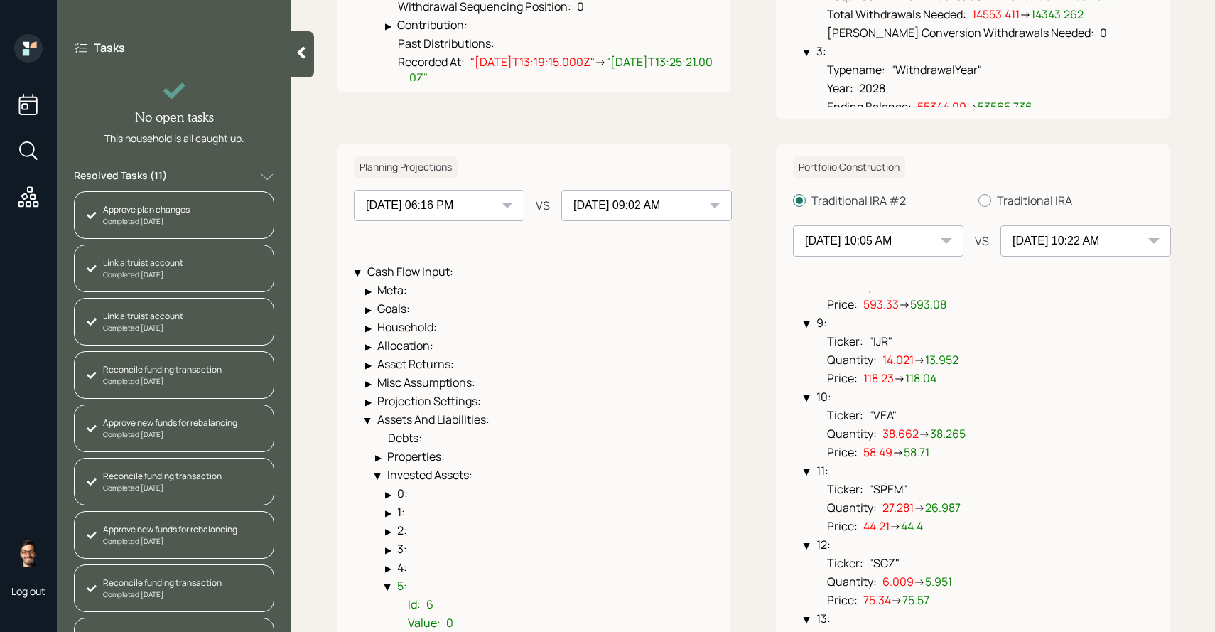
scroll to position [830, 0]
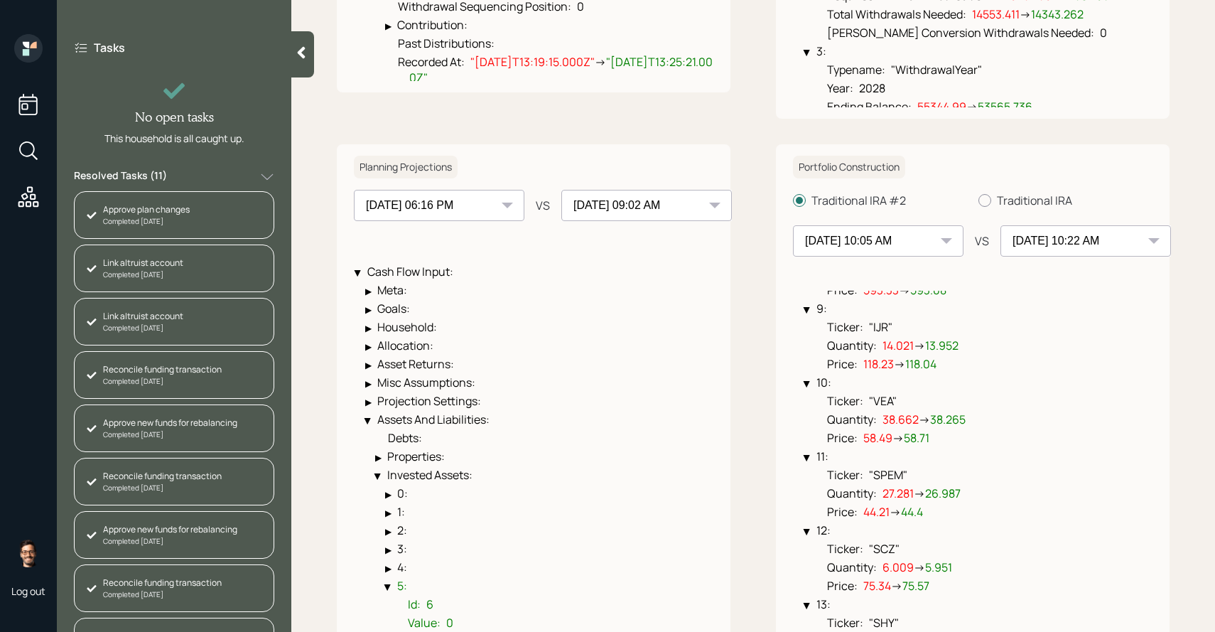
click at [1060, 242] on select "[DATE] 10:03 AM [DATE] 10:03 AM [DATE] 10:01 AM [DATE] 10:03 AM [DATE] 10:03 AM…" at bounding box center [1086, 240] width 171 height 31
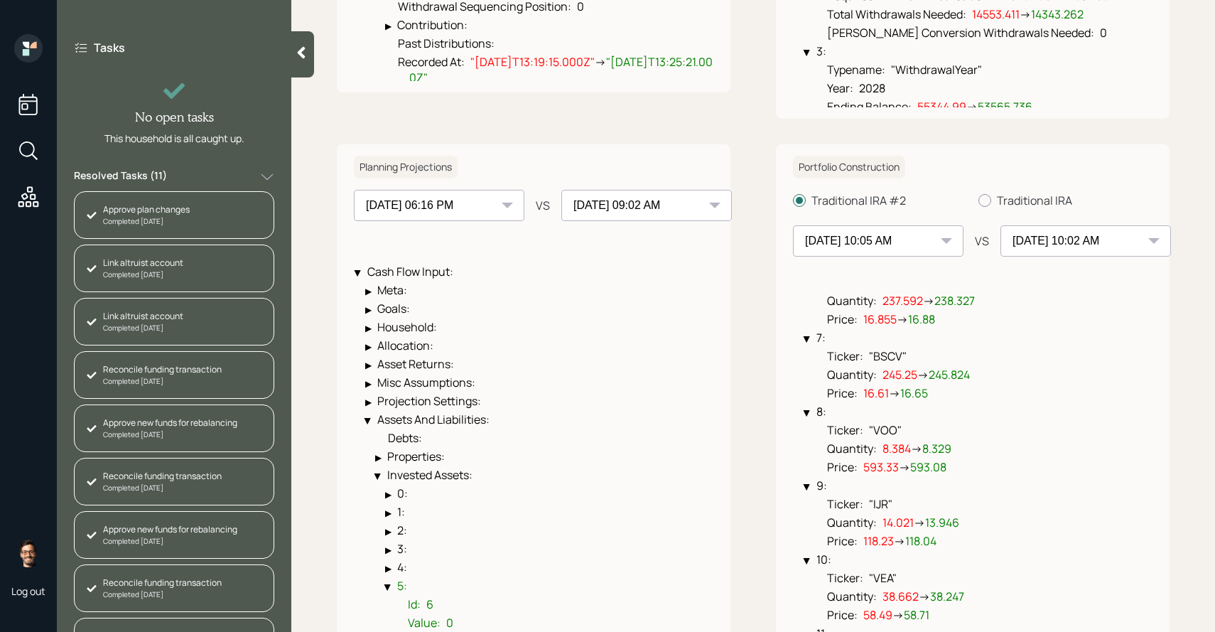
scroll to position [654, 0]
click at [1070, 227] on select "[DATE] 10:03 AM [DATE] 10:03 AM [DATE] 10:01 AM [DATE] 10:03 AM [DATE] 10:03 AM…" at bounding box center [1086, 240] width 171 height 31
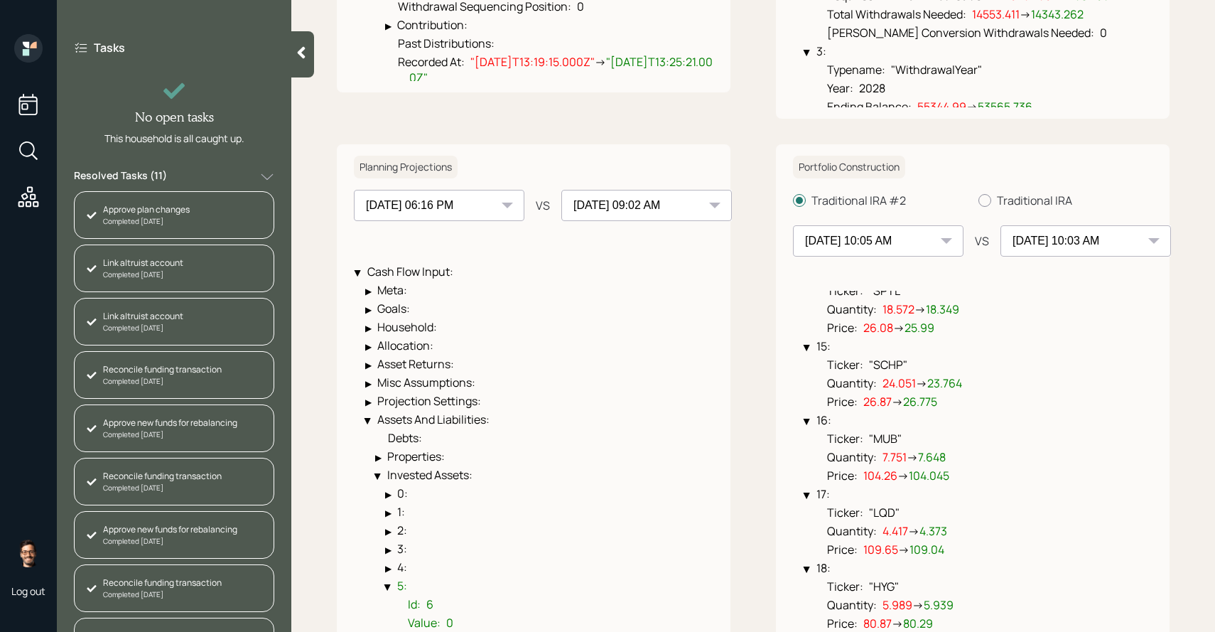
scroll to position [1253, 0]
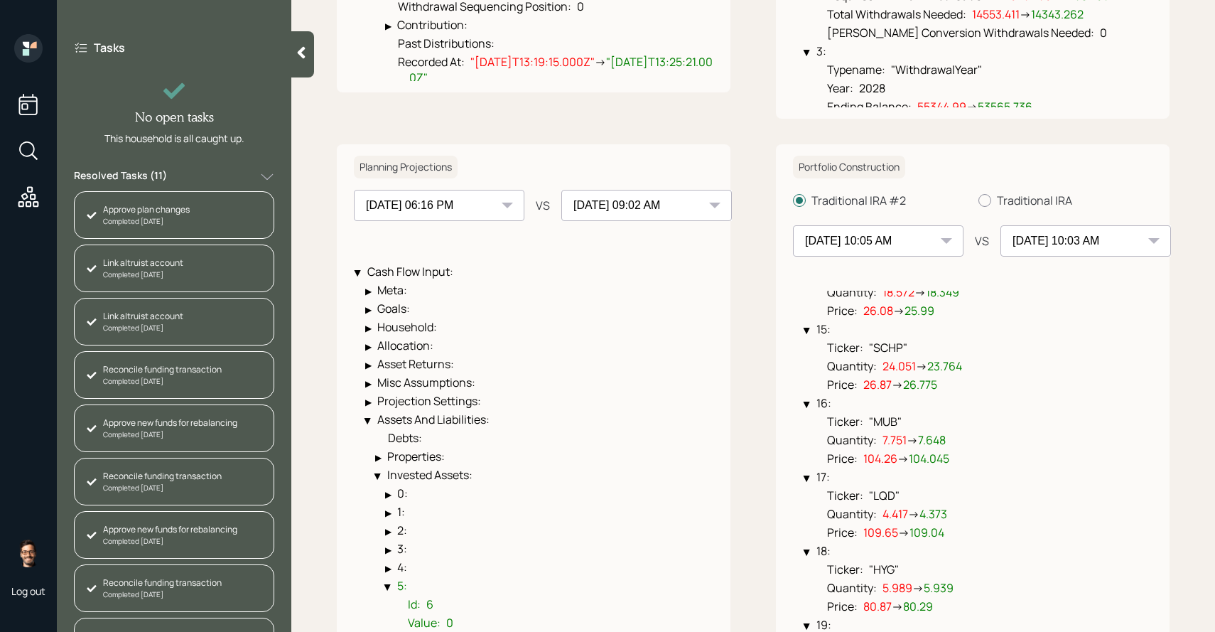
click at [1072, 239] on select "[DATE] 10:03 AM [DATE] 10:03 AM [DATE] 10:01 AM [DATE] 10:03 AM [DATE] 10:03 AM…" at bounding box center [1086, 240] width 171 height 31
select select "c6b694f9-7074-404a-a7fa-69c433ce79e1"
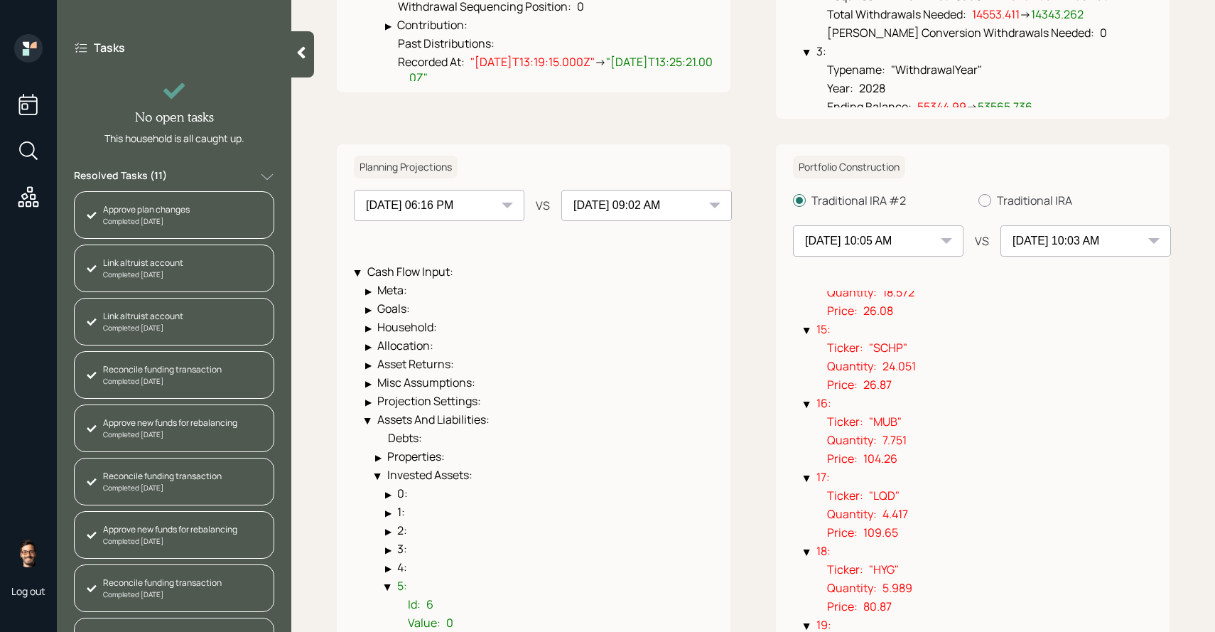
scroll to position [1261, 0]
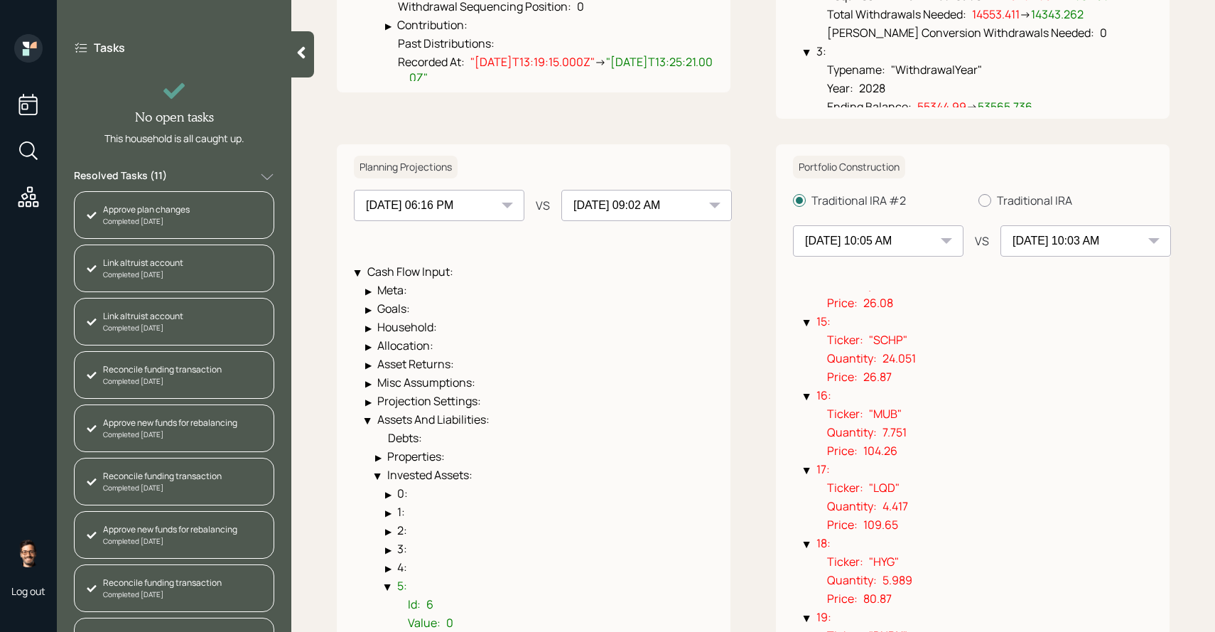
click at [903, 249] on select "[DATE] 10:03 AM [DATE] 10:03 AM [DATE] 10:01 AM [DATE] 10:03 AM [DATE] 10:03 AM…" at bounding box center [878, 240] width 171 height 31
select select "1d0b0409-6312-4395-8661-3692f7b746f9"
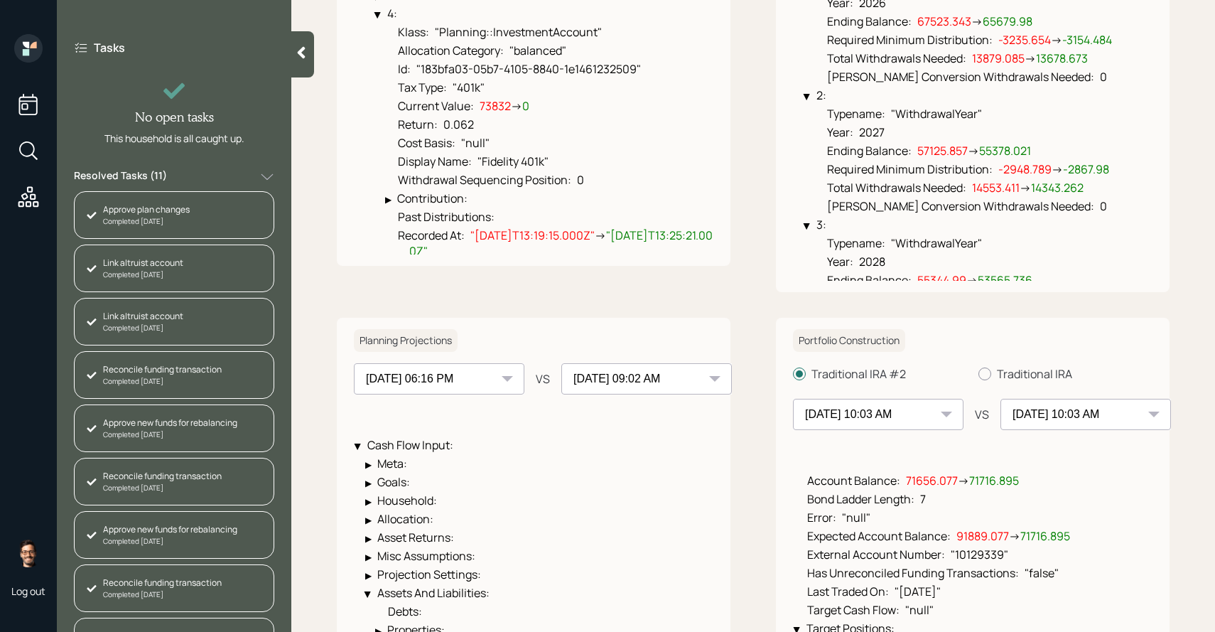
scroll to position [628, 0]
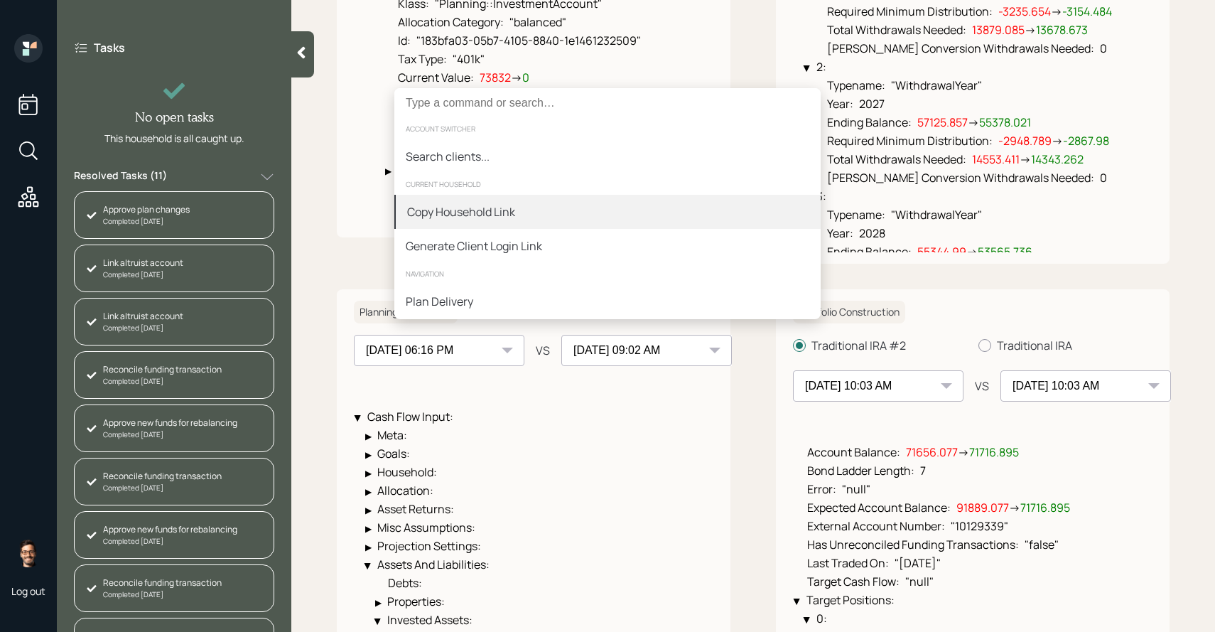
click at [608, 212] on div "Copy Household Link" at bounding box center [607, 212] width 426 height 34
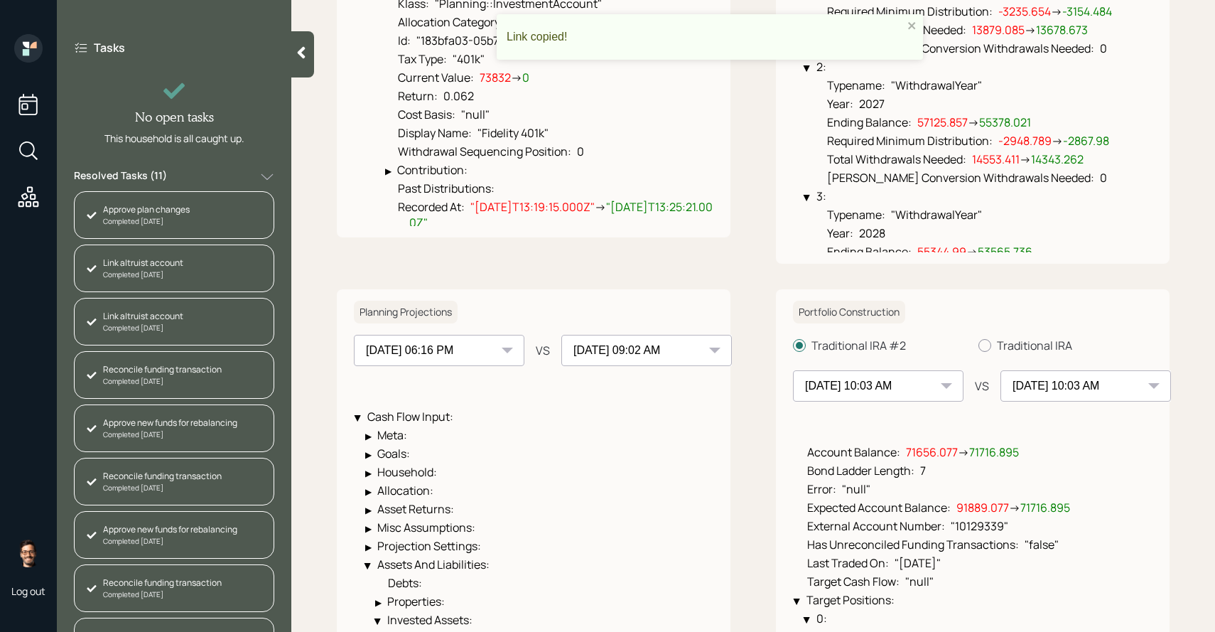
scroll to position [0, 0]
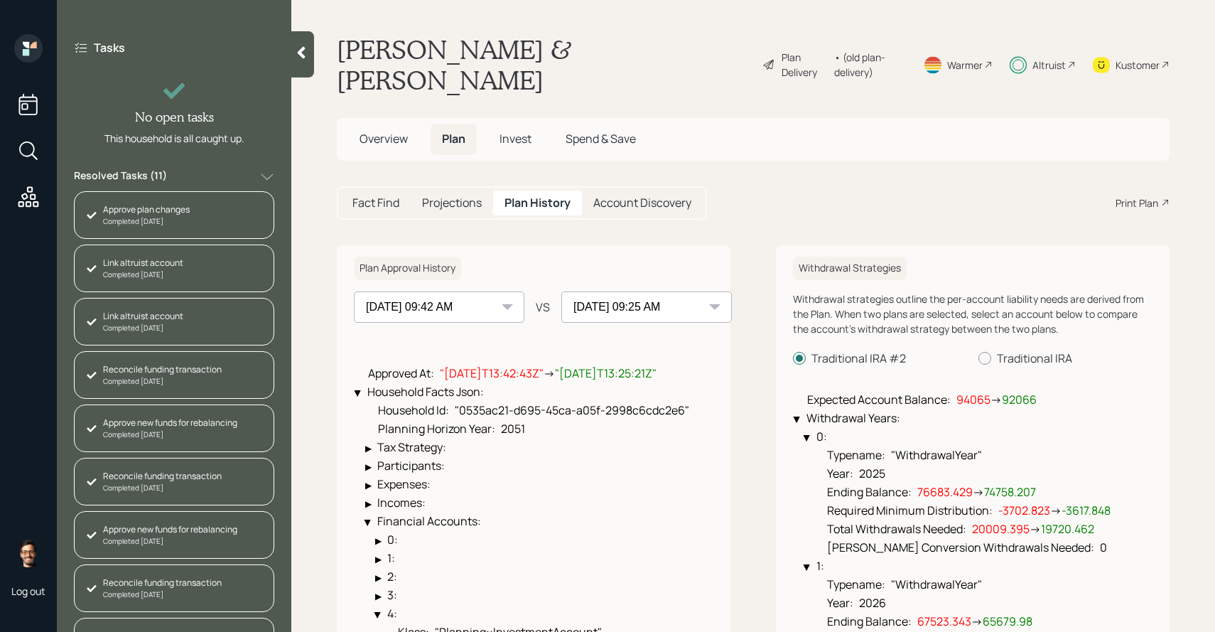
click at [520, 146] on span "Invest" at bounding box center [516, 139] width 32 height 16
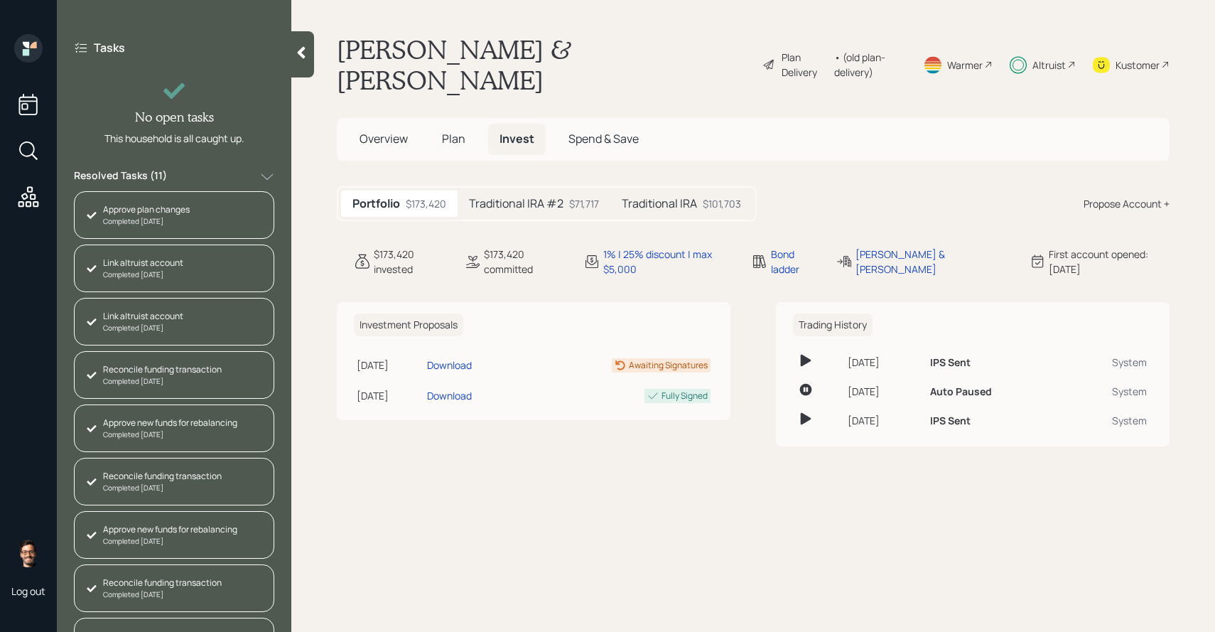
click at [519, 202] on h5 "Traditional IRA #2" at bounding box center [516, 204] width 95 height 14
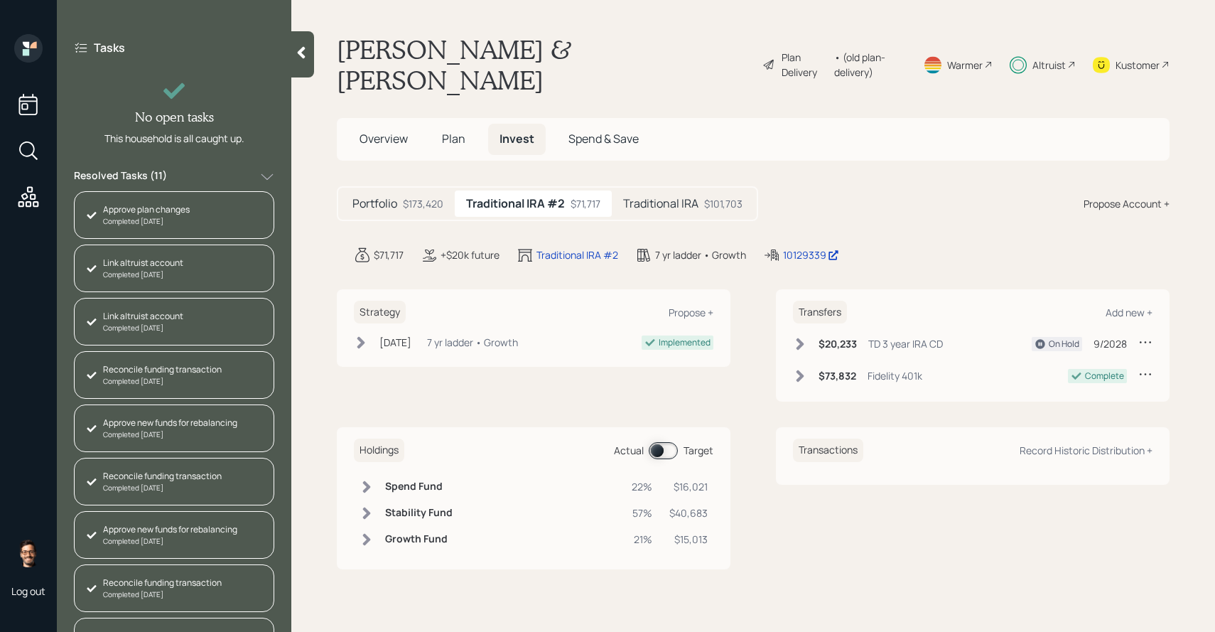
click at [648, 201] on h5 "Traditional IRA" at bounding box center [660, 204] width 75 height 14
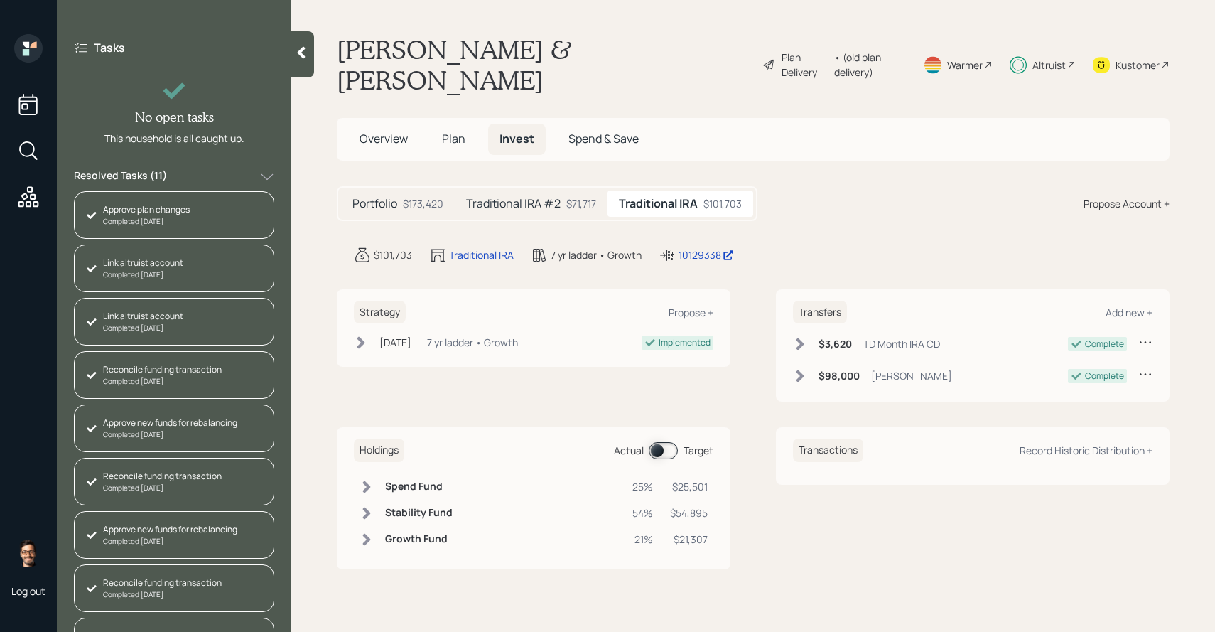
click at [568, 203] on div "$71,717" at bounding box center [581, 203] width 30 height 15
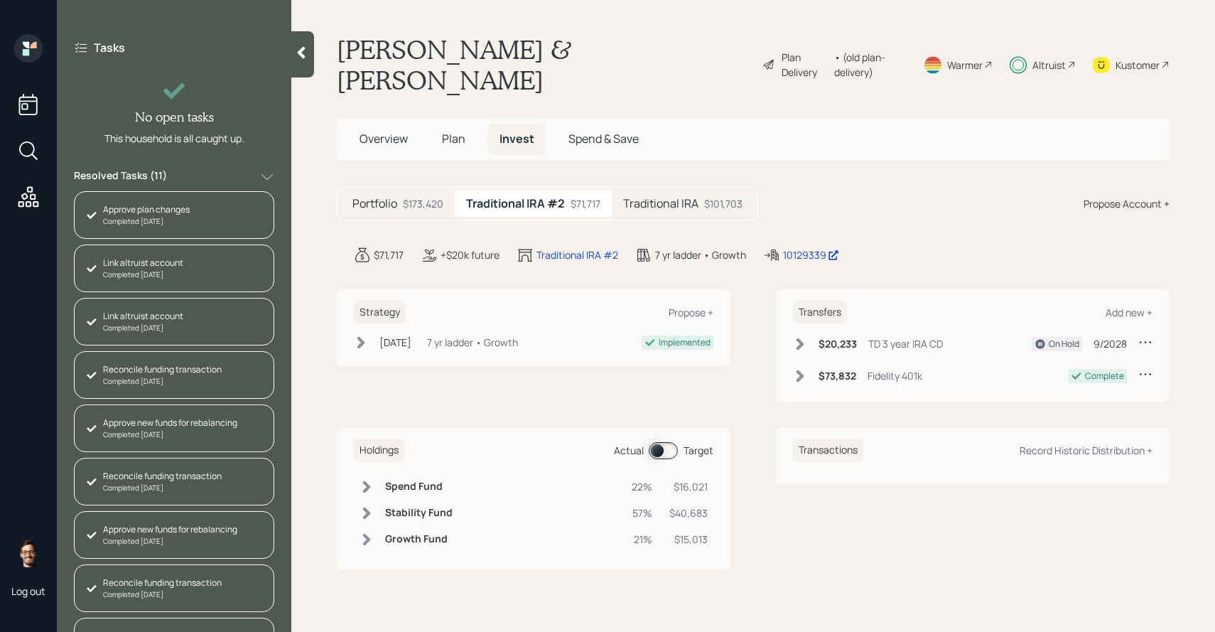
click at [798, 340] on icon at bounding box center [801, 344] width 8 height 12
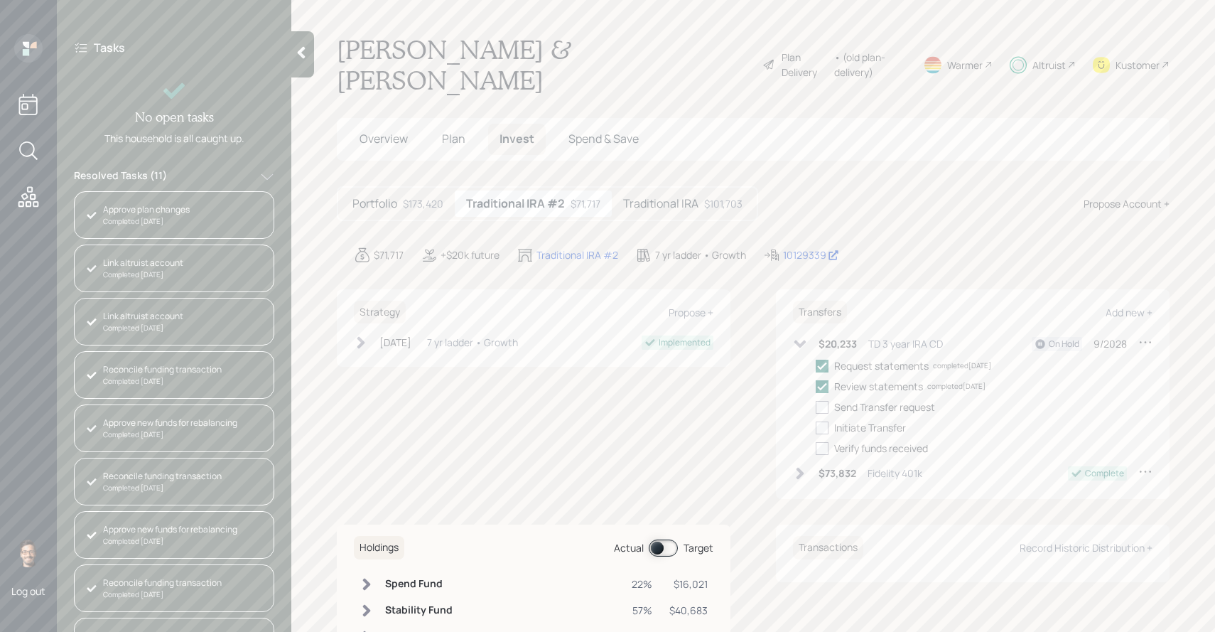
click at [798, 340] on icon at bounding box center [800, 344] width 14 height 14
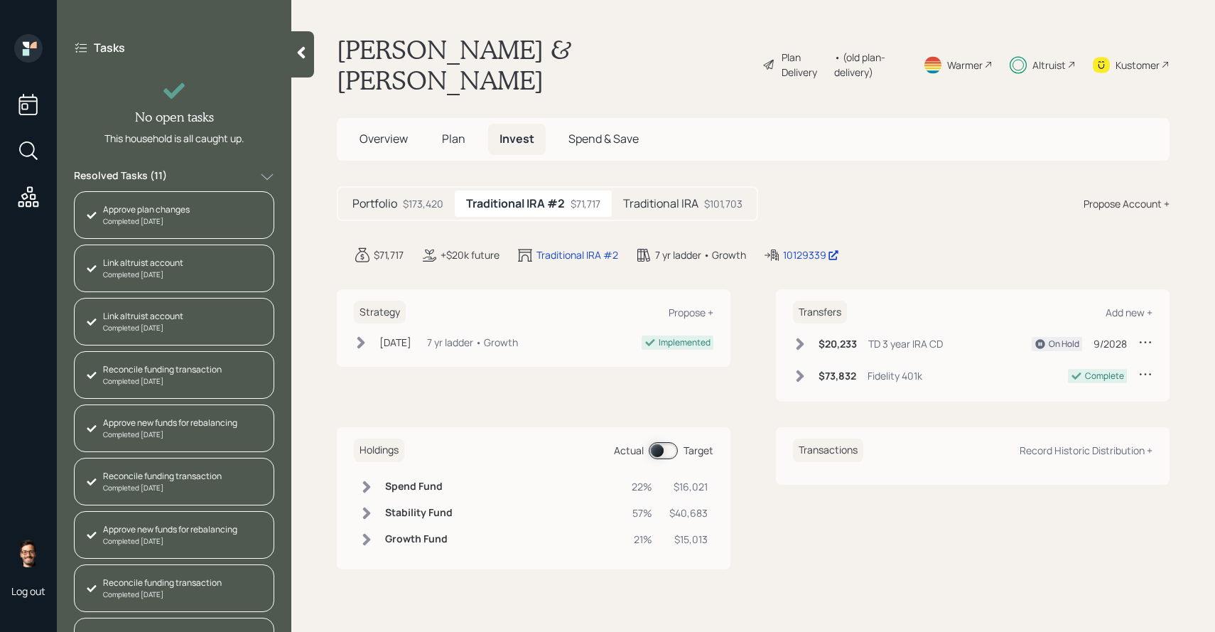
click at [662, 459] on div "Holdings Actual Target" at bounding box center [534, 449] width 360 height 23
click at [662, 457] on span at bounding box center [663, 450] width 29 height 17
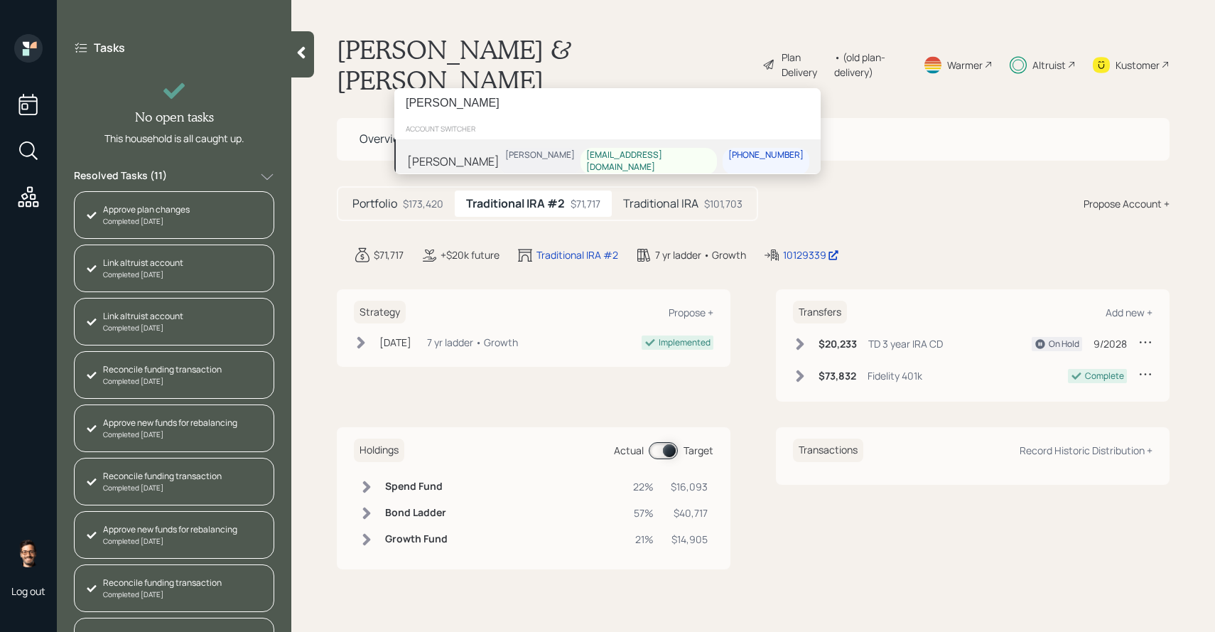
type input "[PERSON_NAME]"
